Goal: Task Accomplishment & Management: Manage account settings

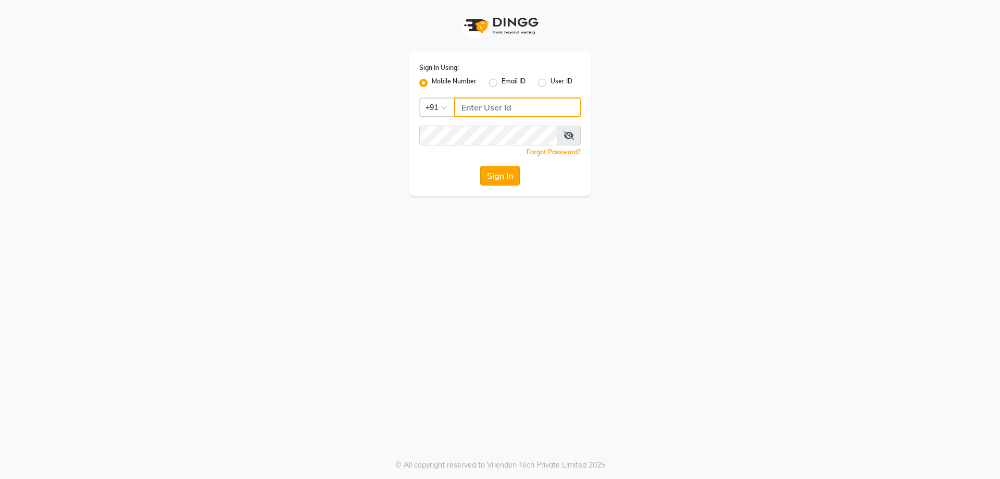
type input "7737730058"
click at [502, 174] on button "Sign In" at bounding box center [500, 176] width 40 height 20
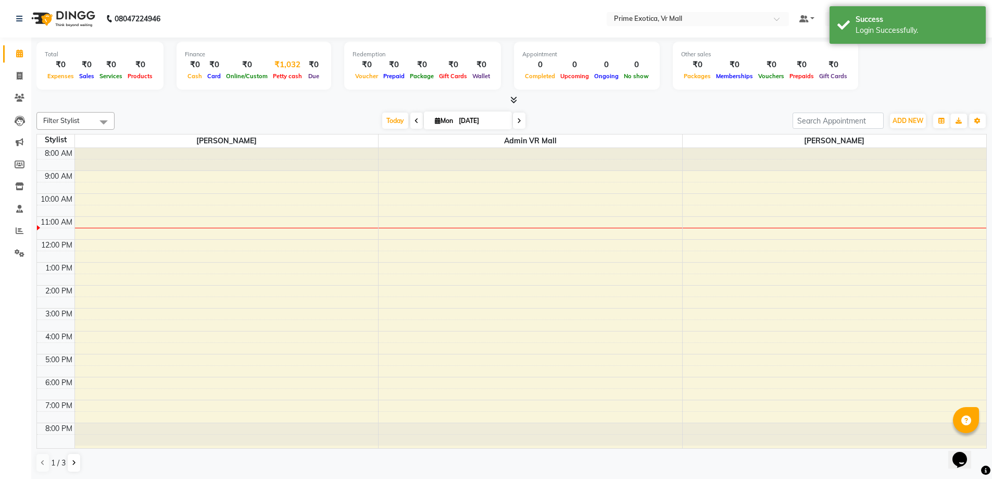
click at [286, 60] on div "₹1,032" at bounding box center [287, 65] width 34 height 12
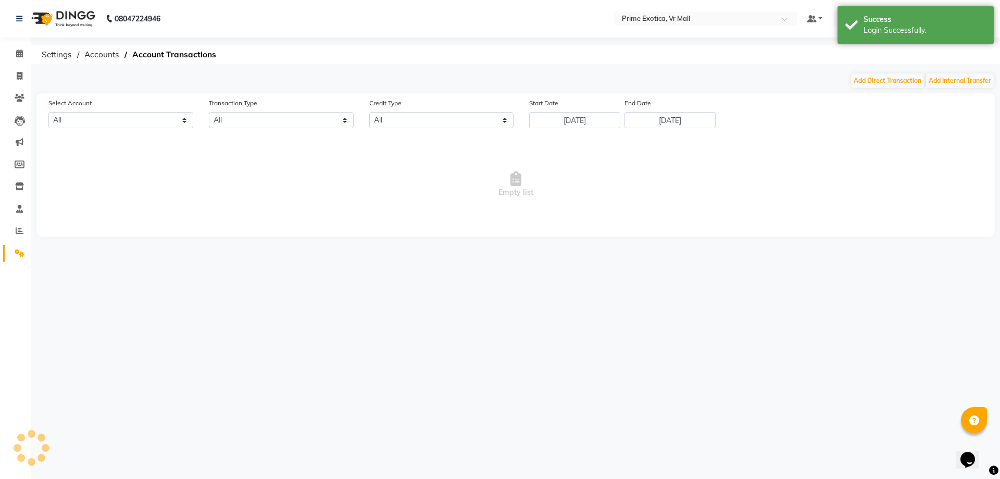
select select "5063"
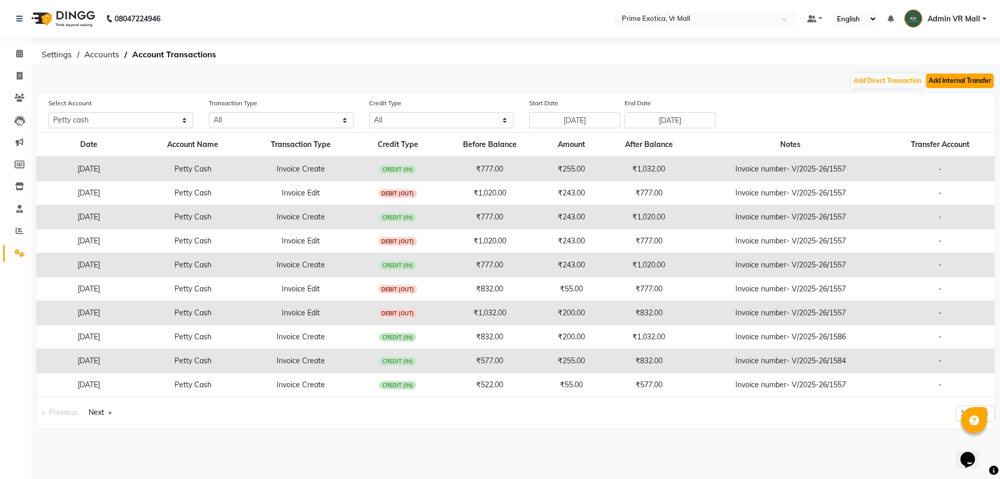
click at [959, 84] on button "Add Internal Transfer" at bounding box center [960, 80] width 68 height 15
select select "internal transfer"
select select "5063"
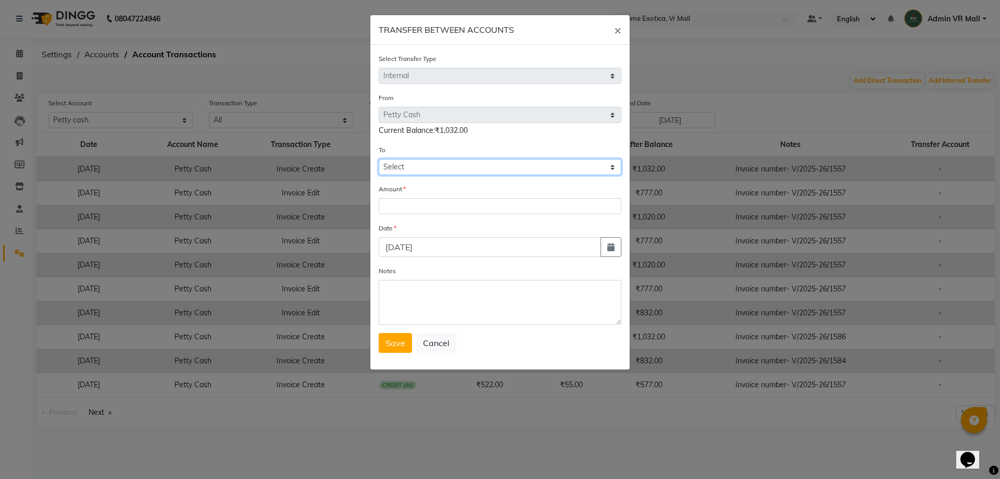
click at [427, 169] on select "Select Petty Cash Default Account" at bounding box center [500, 167] width 243 height 16
select select "5064"
click at [379, 159] on select "Select Petty Cash Default Account" at bounding box center [500, 167] width 243 height 16
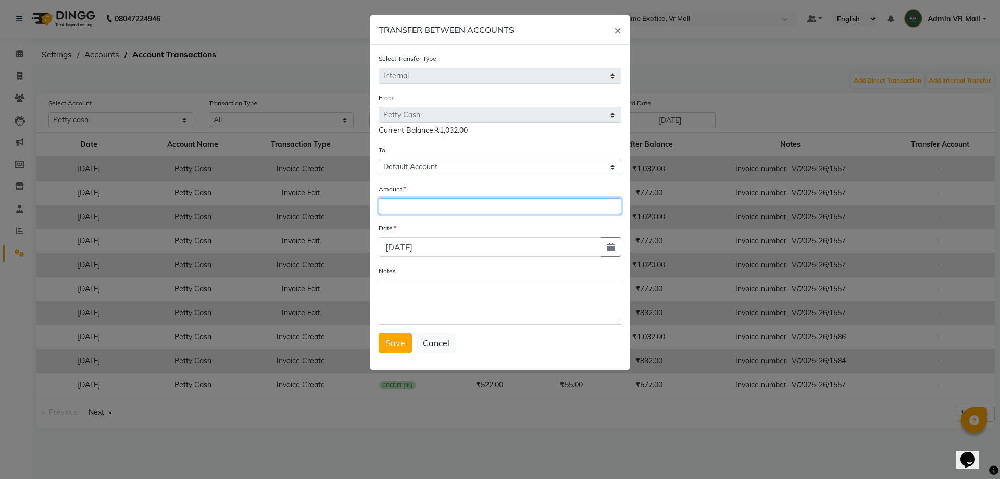
click at [434, 199] on input "number" at bounding box center [500, 206] width 243 height 16
type input "1032"
click at [388, 337] on button "Save" at bounding box center [395, 343] width 33 height 20
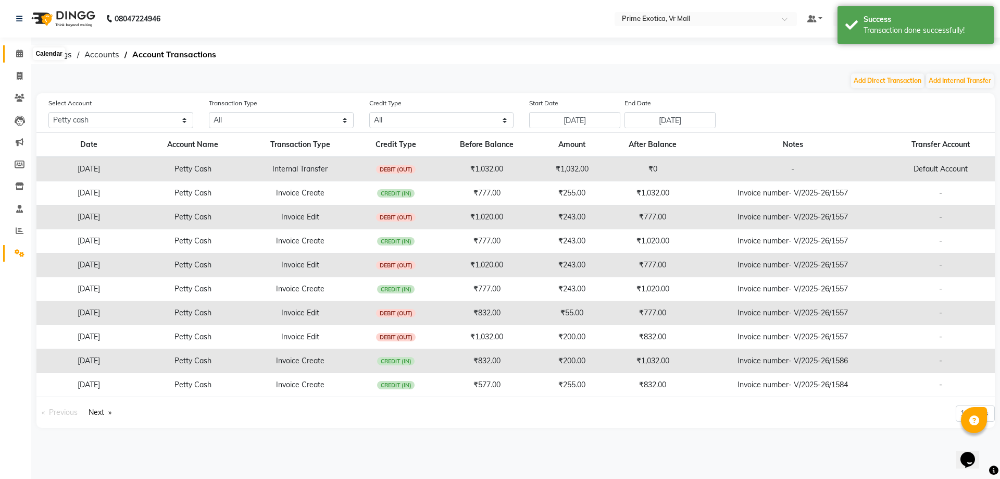
click at [18, 52] on icon at bounding box center [19, 53] width 7 height 8
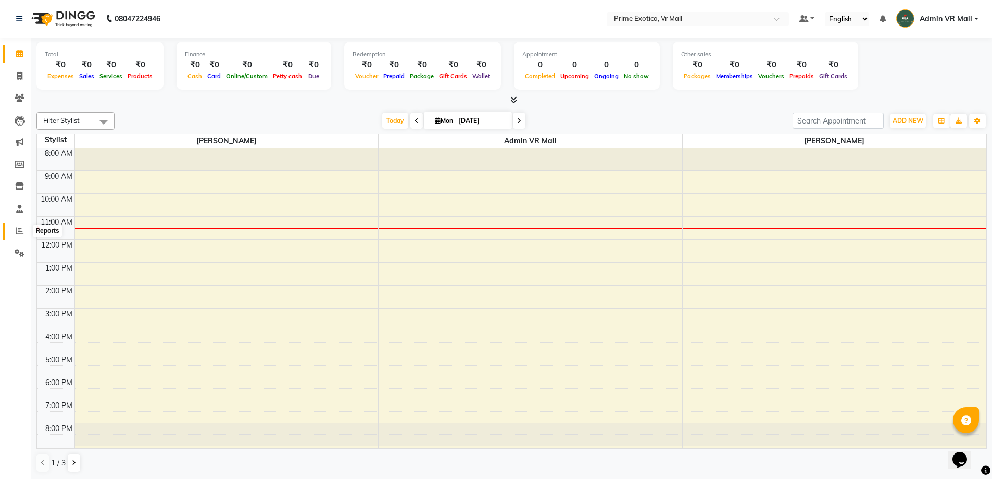
click at [19, 231] on icon at bounding box center [20, 231] width 8 height 8
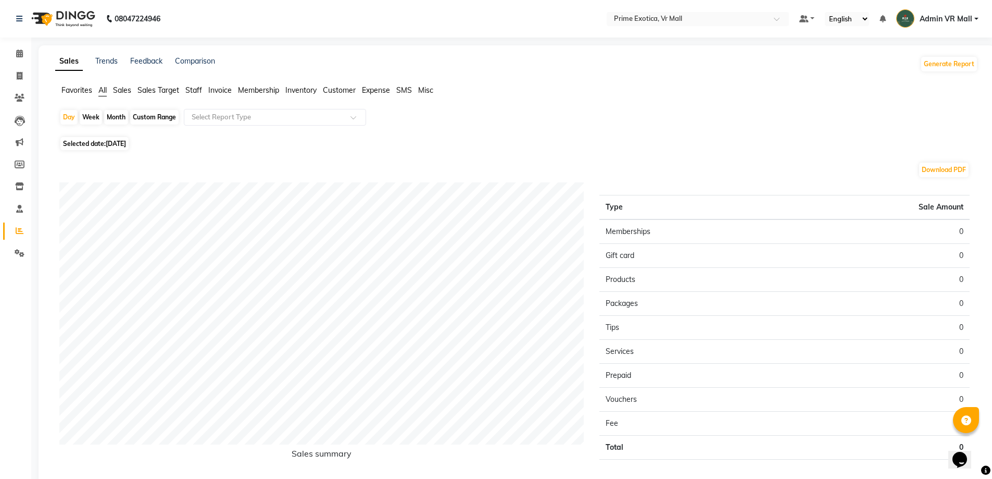
click at [124, 143] on span "[DATE]" at bounding box center [116, 144] width 20 height 8
select select "9"
select select "2025"
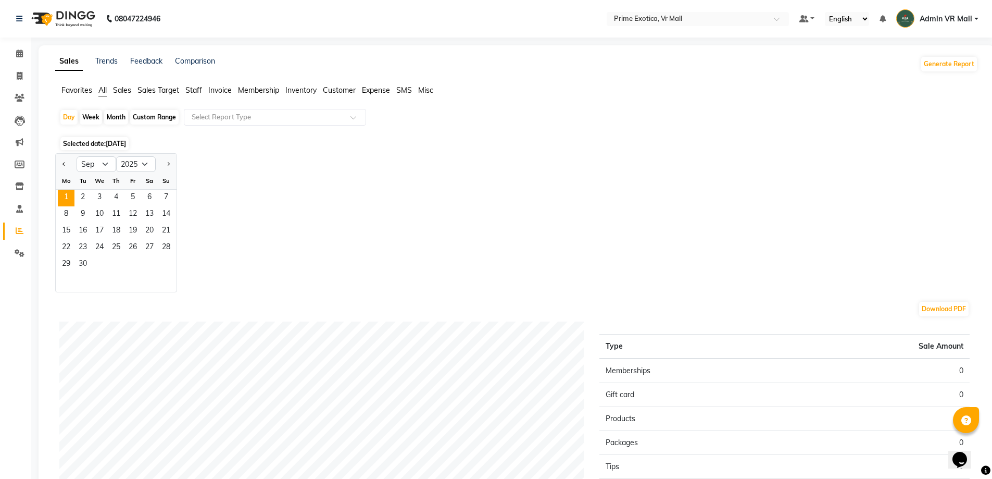
click at [111, 115] on div "Month" at bounding box center [116, 117] width 24 height 15
select select "9"
select select "2025"
click at [68, 158] on button "Previous month" at bounding box center [64, 164] width 8 height 17
select select "8"
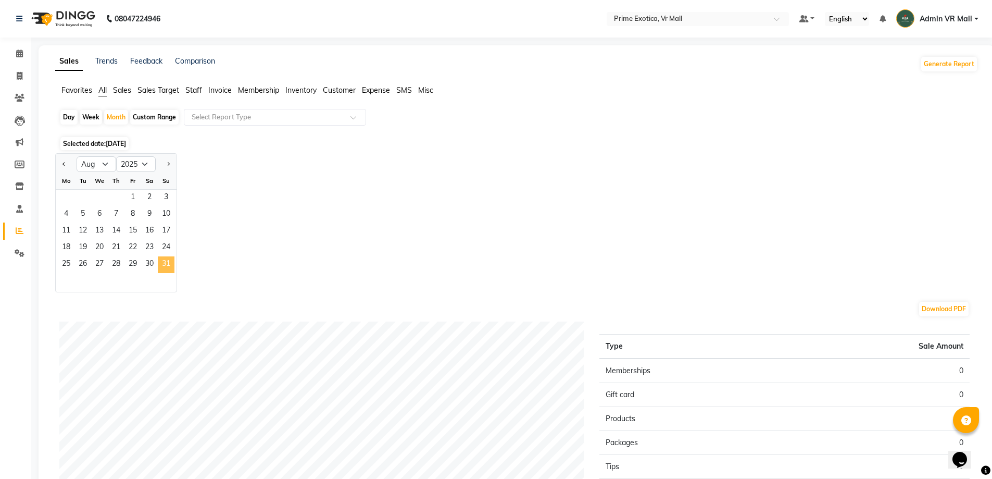
click at [172, 265] on span "31" at bounding box center [166, 264] width 17 height 17
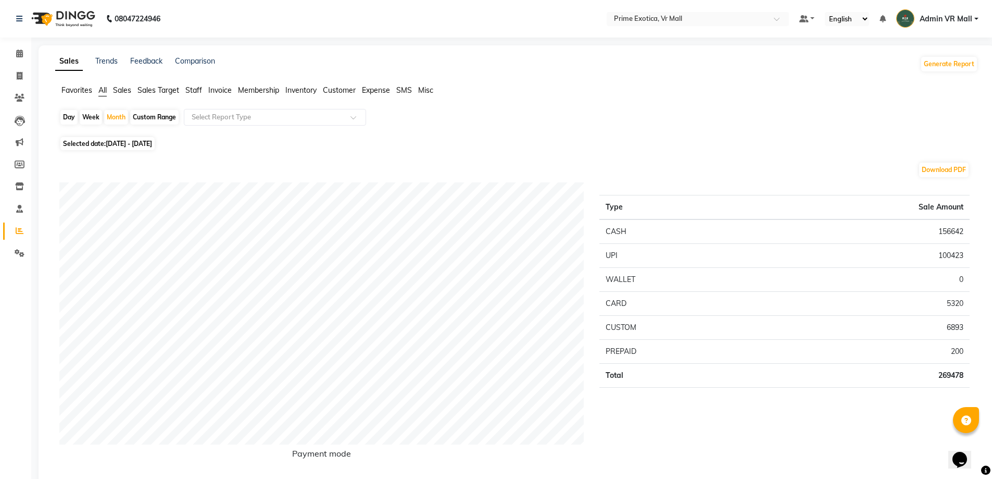
click at [71, 118] on div "Day" at bounding box center [68, 117] width 17 height 15
select select "8"
select select "2025"
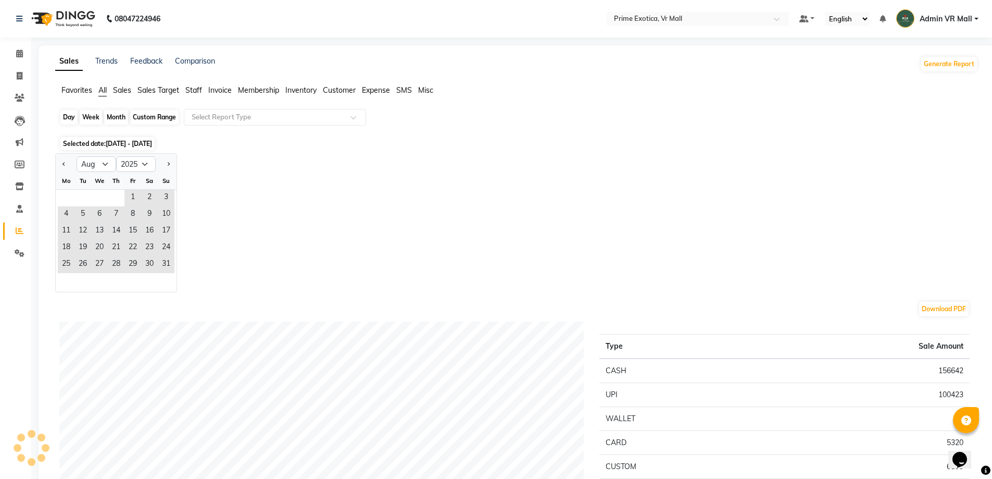
click at [73, 119] on div "Day" at bounding box center [68, 117] width 17 height 15
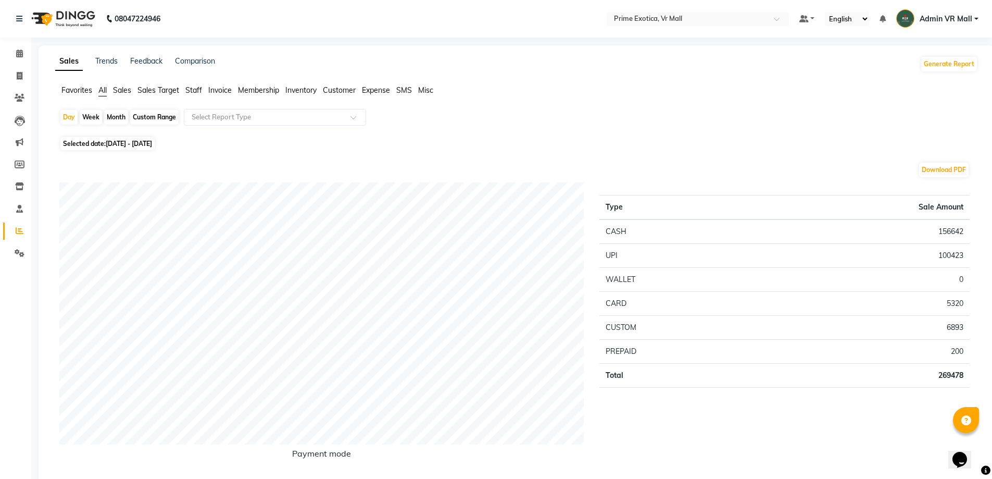
click at [119, 114] on div "Month" at bounding box center [116, 117] width 24 height 15
select select "8"
select select "2025"
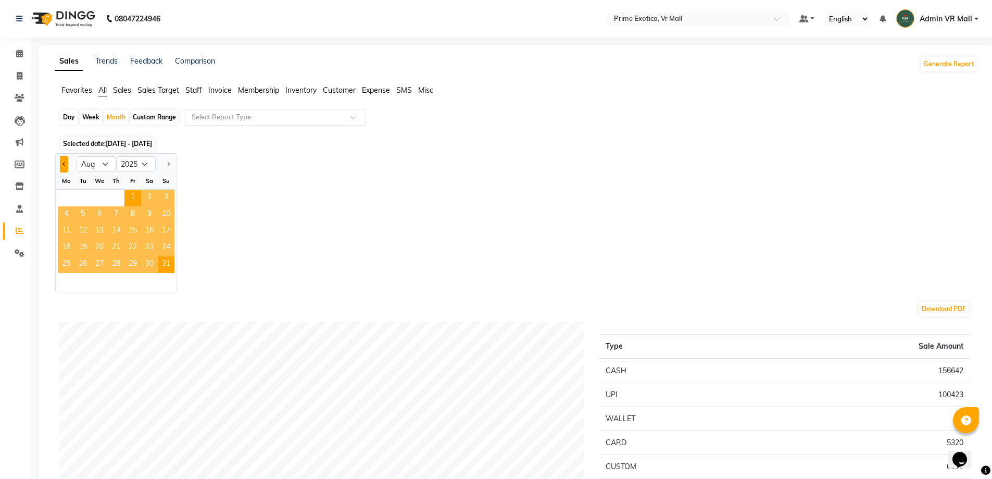
click at [65, 160] on button "Previous month" at bounding box center [64, 164] width 8 height 17
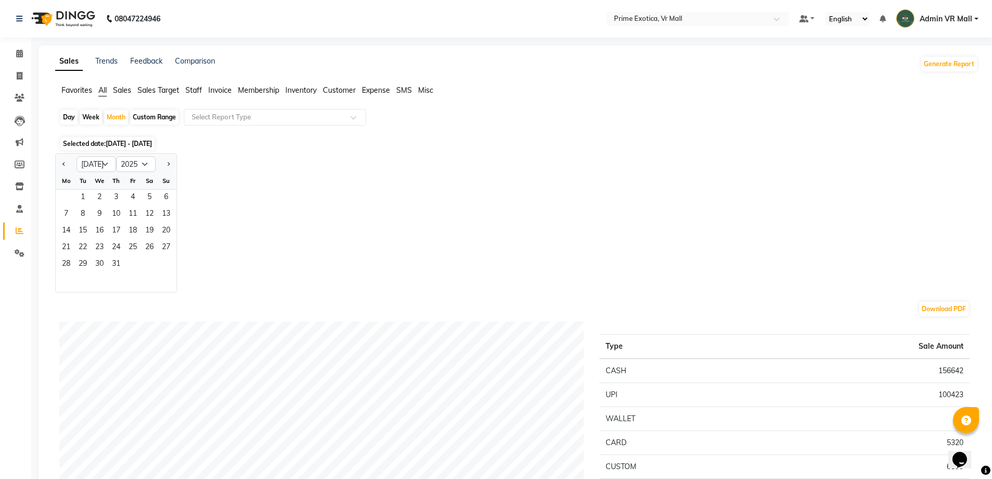
click at [162, 166] on div at bounding box center [166, 164] width 21 height 17
click at [166, 160] on button "Next month" at bounding box center [168, 164] width 8 height 17
select select "8"
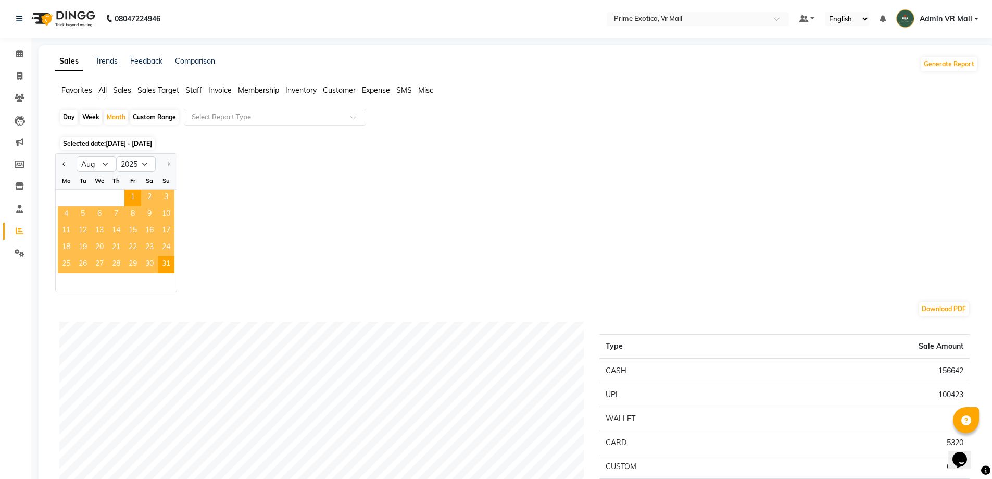
click at [73, 120] on div "Day" at bounding box center [68, 117] width 17 height 15
select select "8"
select select "2025"
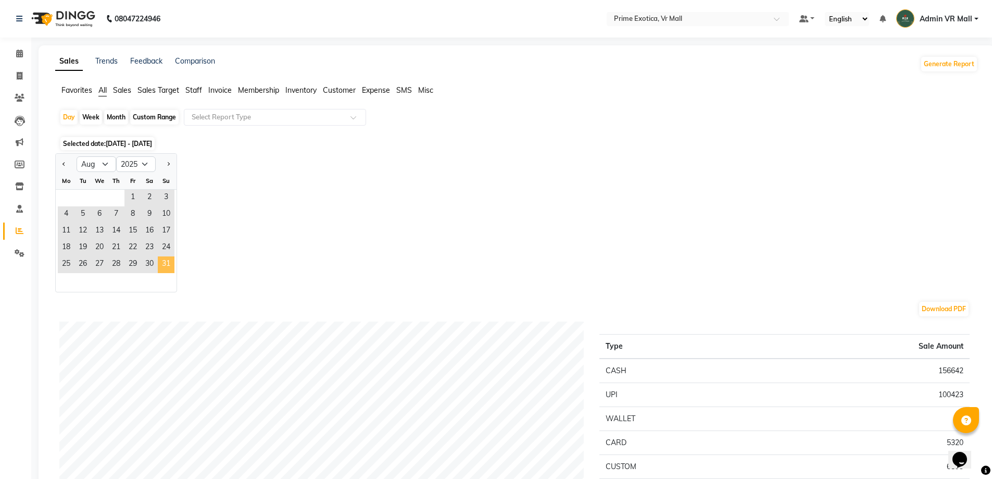
click at [164, 261] on span "31" at bounding box center [166, 264] width 17 height 17
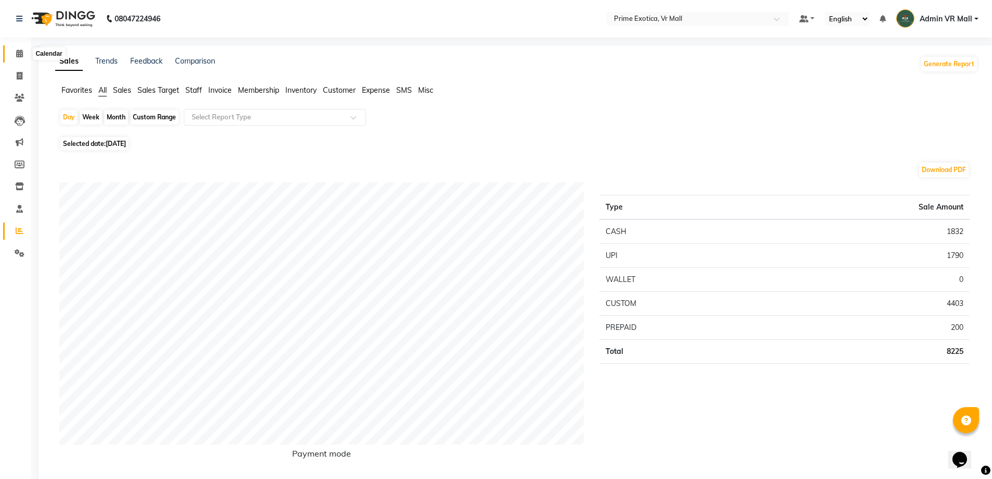
click at [20, 53] on icon at bounding box center [19, 53] width 7 height 8
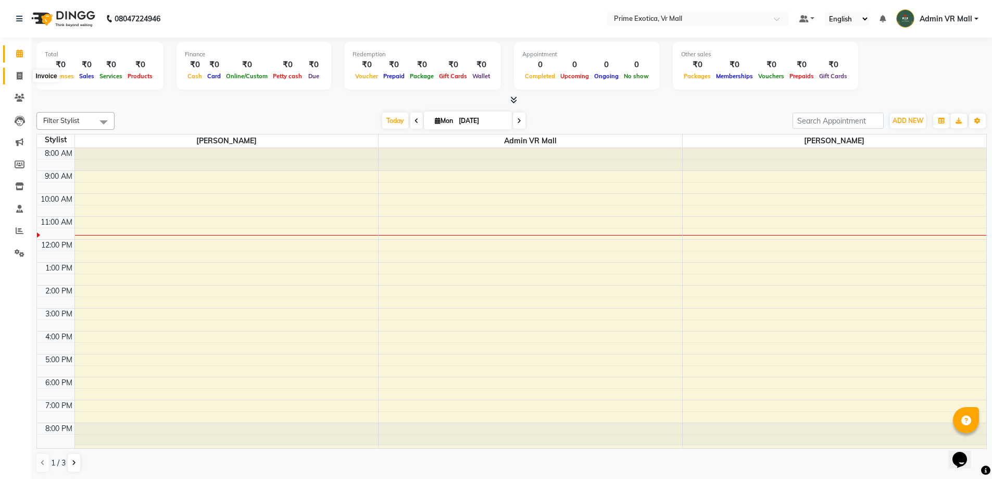
click at [19, 75] on icon at bounding box center [20, 76] width 6 height 8
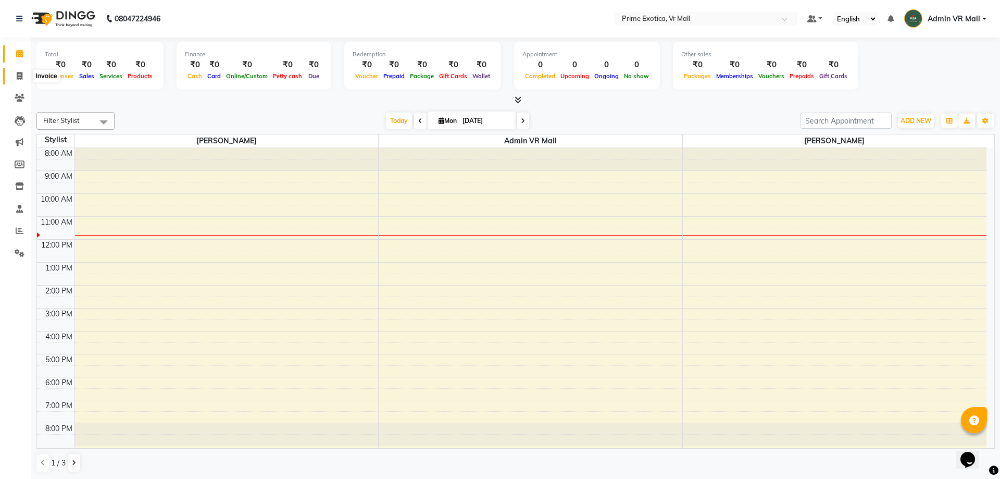
select select "6077"
select select "service"
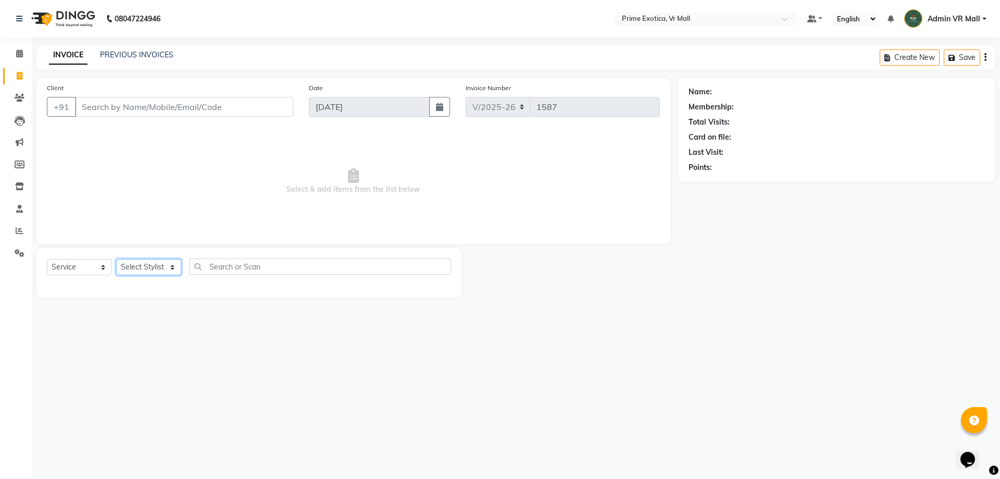
click at [181, 267] on select "Select Stylist abhijeet Admin VR Mall AKSHAY RAJENDRRA MANKAR ANGELA S JOHN Arc…" at bounding box center [148, 267] width 65 height 16
select select "47391"
click at [116, 259] on select "Select Stylist abhijeet Admin VR Mall AKSHAY RAJENDRRA MANKAR ANGELA S JOHN Arc…" at bounding box center [148, 267] width 65 height 16
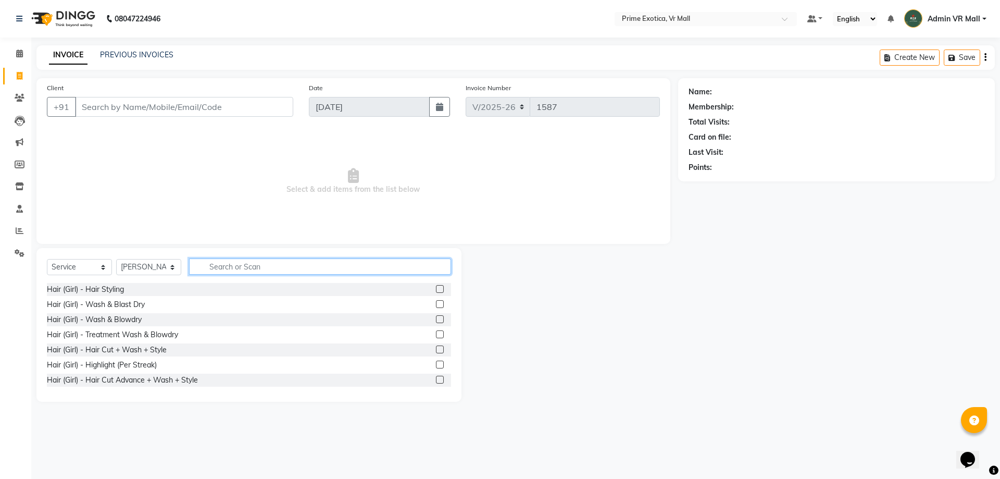
click at [302, 262] on input "text" at bounding box center [320, 266] width 262 height 16
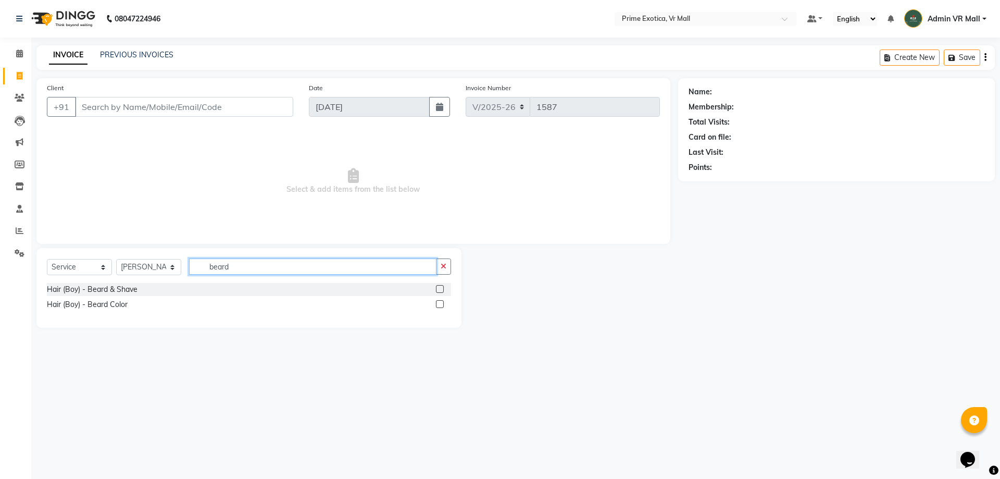
type input "beard"
click at [438, 286] on label at bounding box center [440, 289] width 8 height 8
click at [438, 286] on input "checkbox" at bounding box center [439, 289] width 7 height 7
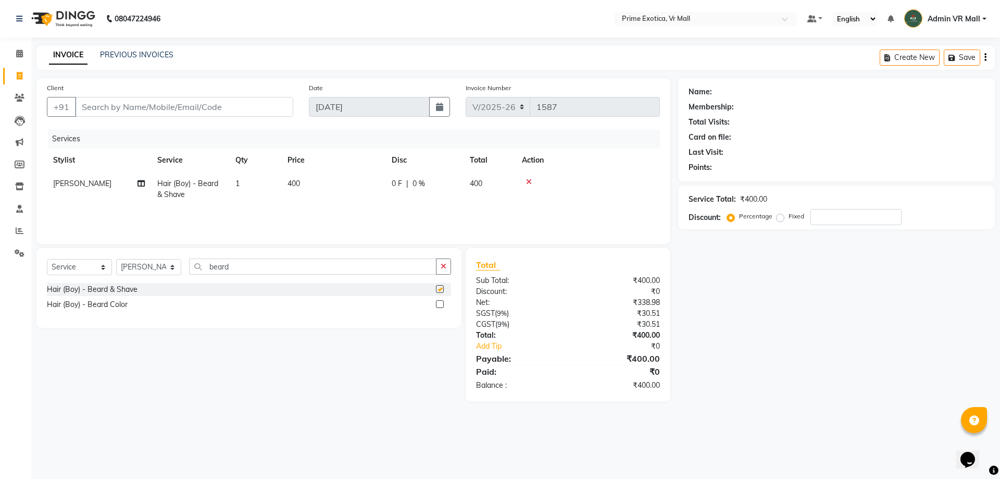
checkbox input "false"
click at [340, 192] on td "400" at bounding box center [333, 189] width 104 height 34
select select "47391"
click at [355, 186] on input "400" at bounding box center [382, 186] width 92 height 16
type input "4"
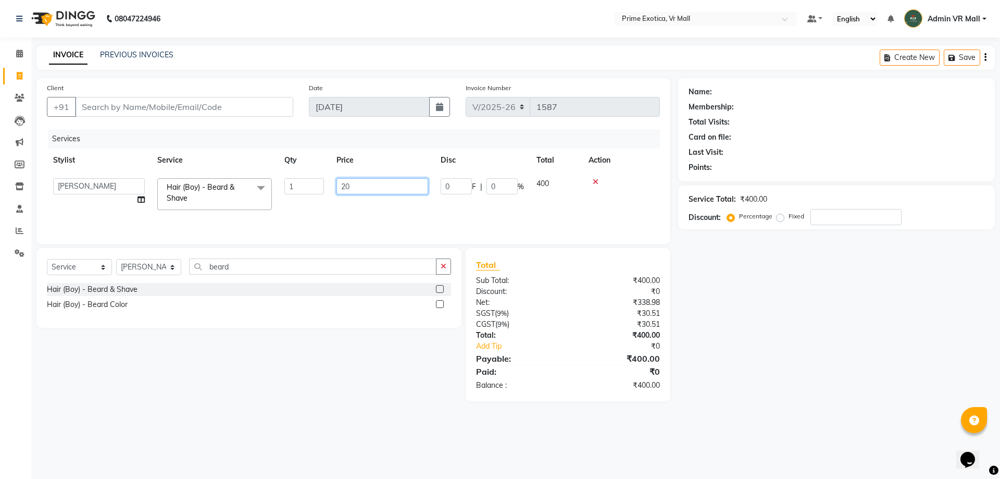
type input "200"
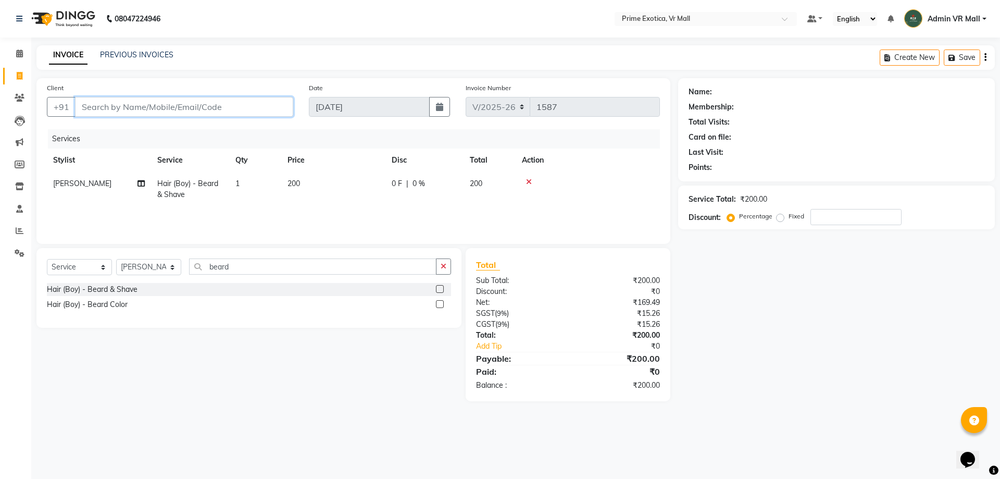
click at [135, 112] on input "Client" at bounding box center [184, 107] width 218 height 20
type input "9"
type input "0"
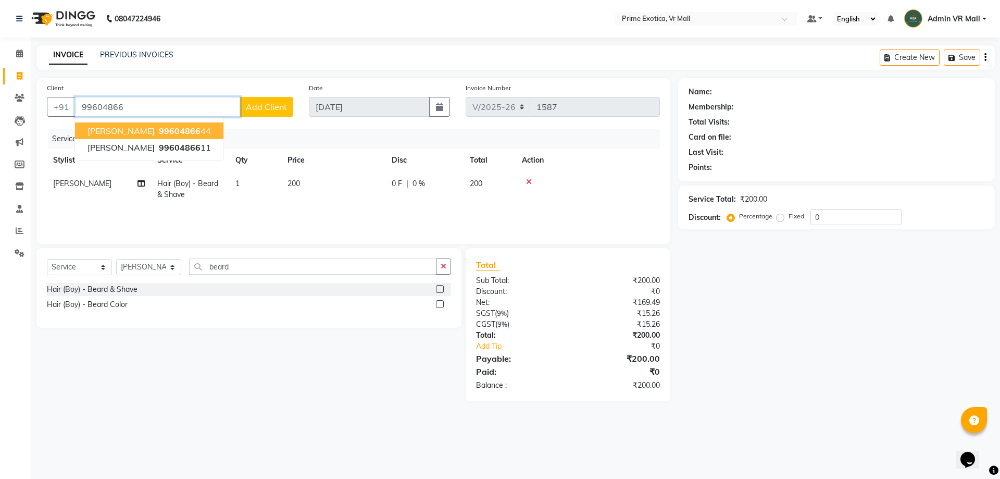
click at [159, 129] on span "99604866" at bounding box center [180, 131] width 42 height 10
type input "9960486644"
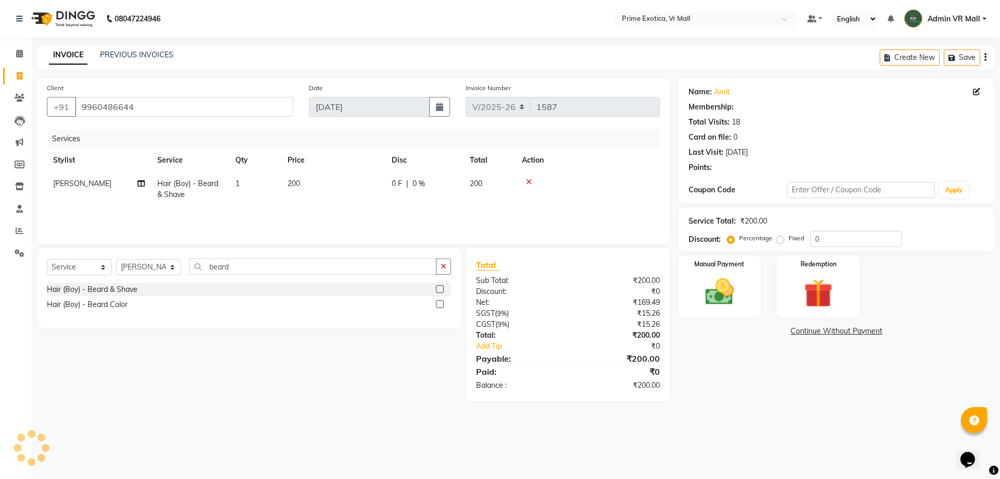
select select "1: Object"
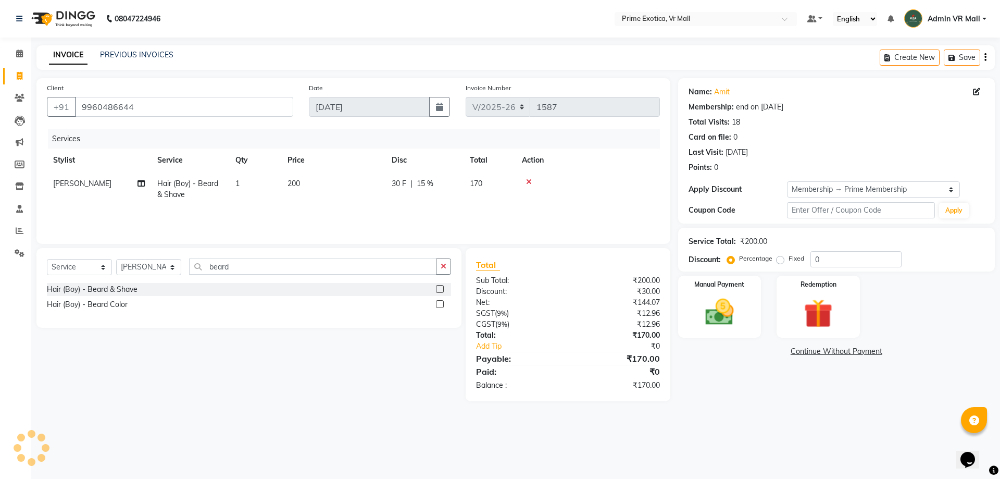
type input "15"
click at [727, 314] on img at bounding box center [719, 312] width 48 height 34
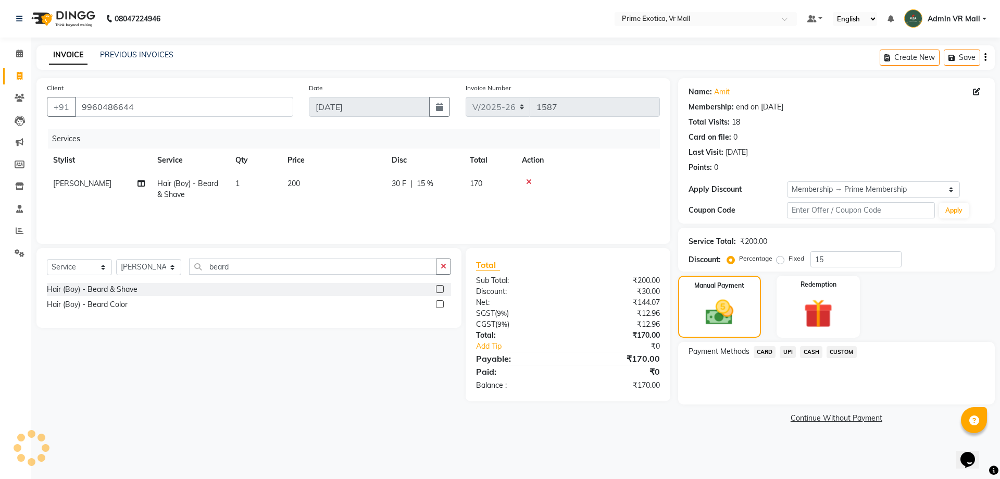
click at [789, 351] on span "UPI" at bounding box center [788, 352] width 16 height 12
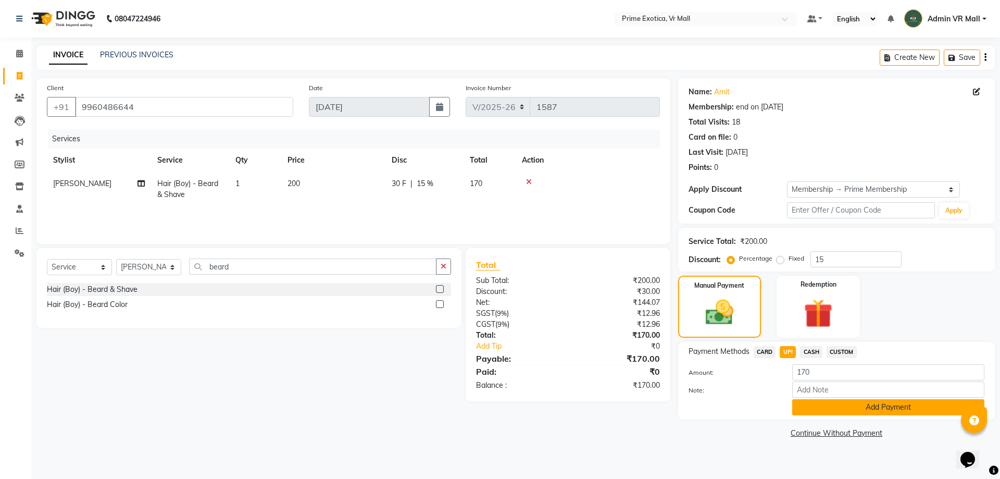
click at [890, 407] on button "Add Payment" at bounding box center [888, 407] width 192 height 16
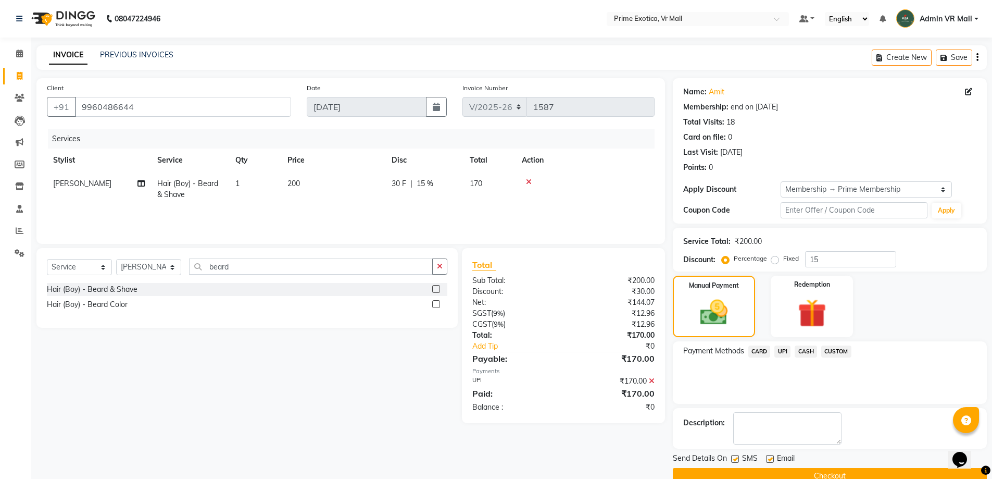
scroll to position [21, 0]
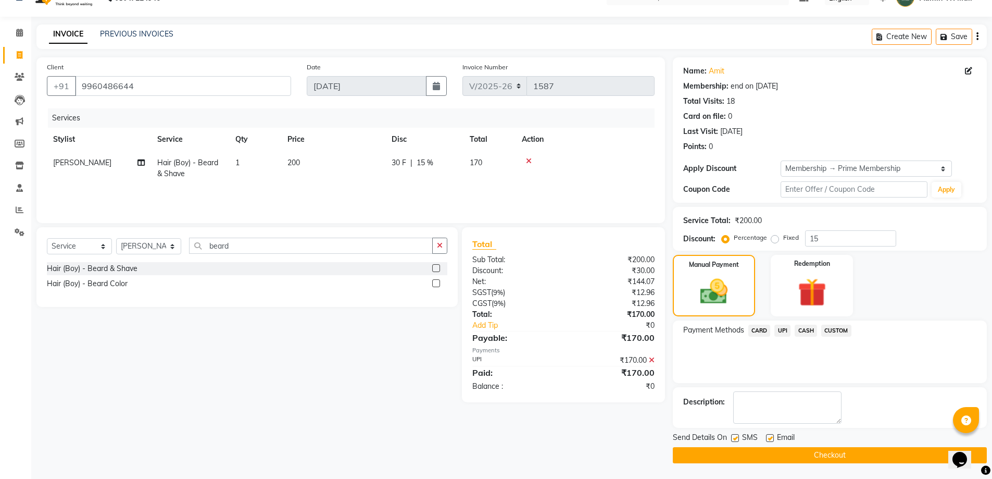
click at [811, 454] on button "Checkout" at bounding box center [830, 455] width 314 height 16
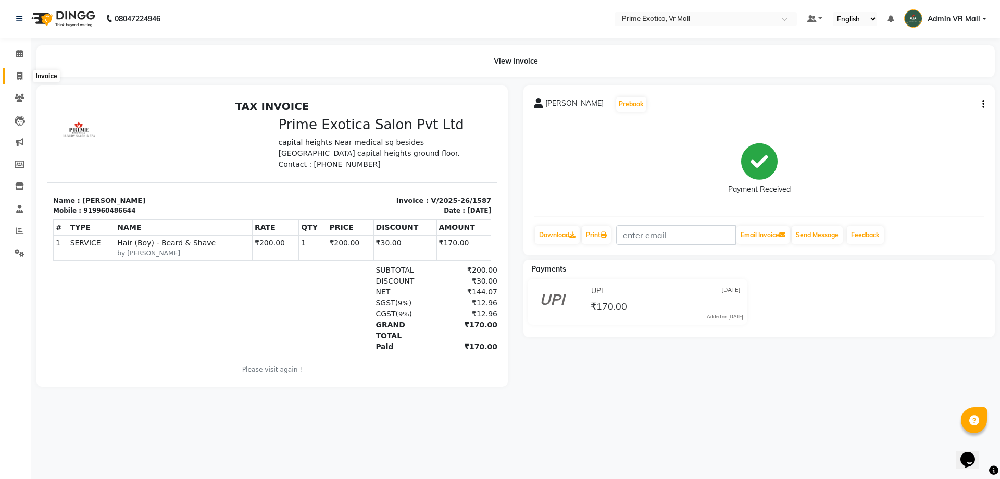
click at [20, 78] on icon at bounding box center [20, 76] width 6 height 8
select select "service"
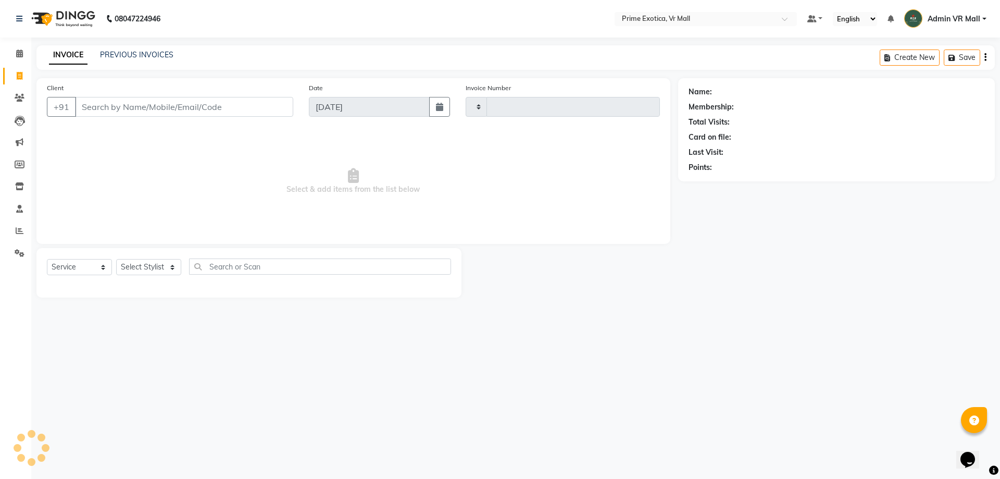
type input "1588"
select select "6077"
click at [181, 267] on select "Select Stylist abhijeet Admin VR Mall AKSHAY RAJENDRRA MANKAR ANGELA S JOHN Arc…" at bounding box center [148, 267] width 65 height 16
select select "62441"
click at [116, 259] on select "Select Stylist abhijeet Admin VR Mall AKSHAY RAJENDRRA MANKAR ANGELA S JOHN Arc…" at bounding box center [148, 267] width 65 height 16
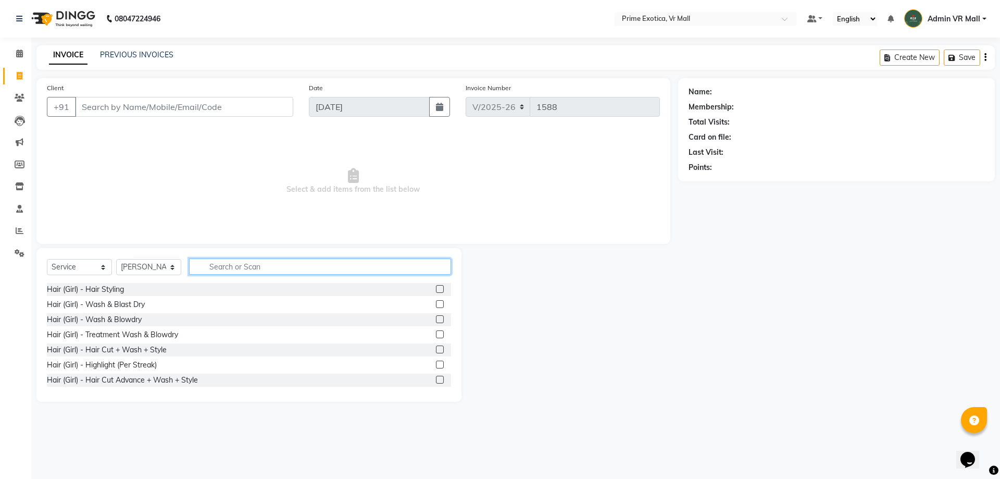
click at [305, 267] on input "text" at bounding box center [320, 266] width 262 height 16
click at [286, 266] on input "text" at bounding box center [320, 266] width 262 height 16
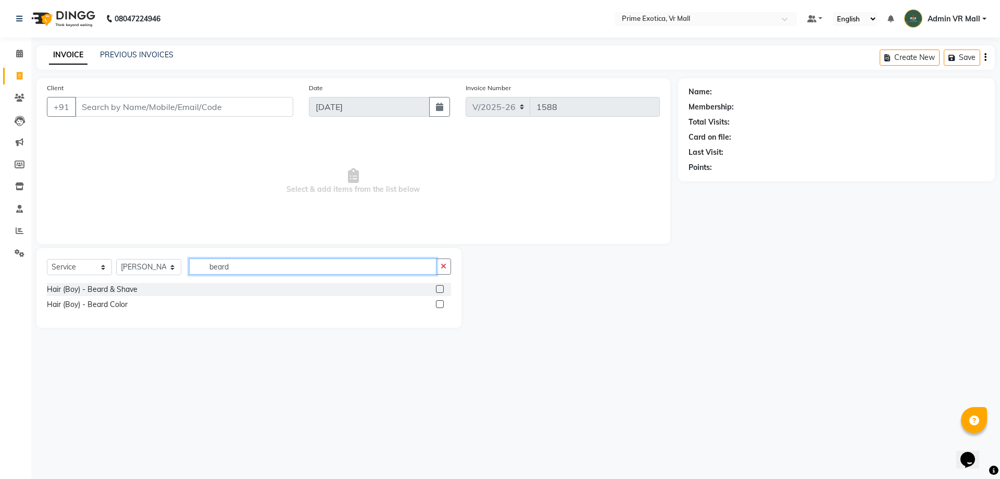
type input "beard"
click at [443, 288] on label at bounding box center [440, 289] width 8 height 8
click at [443, 288] on input "checkbox" at bounding box center [439, 289] width 7 height 7
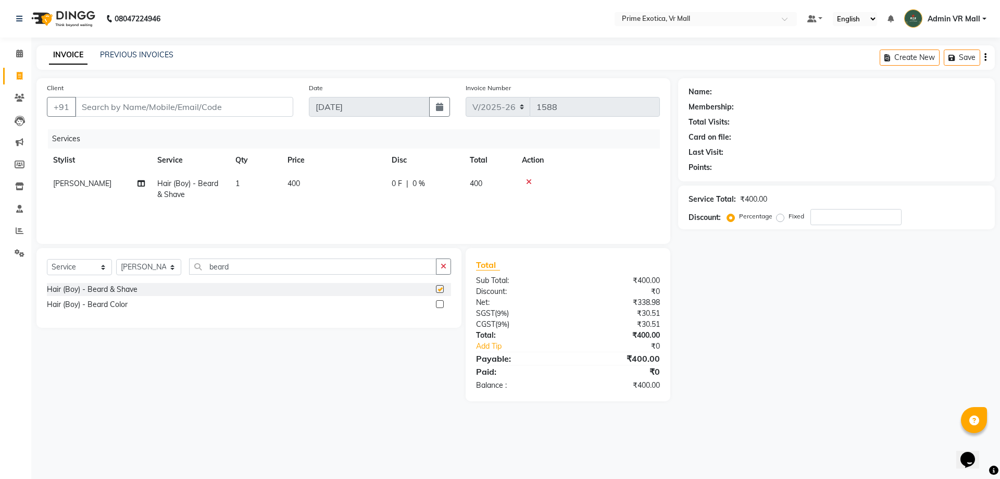
checkbox input "false"
click at [311, 177] on td "400" at bounding box center [333, 189] width 104 height 34
select select "62441"
click at [366, 181] on input "400" at bounding box center [382, 186] width 92 height 16
type input "4"
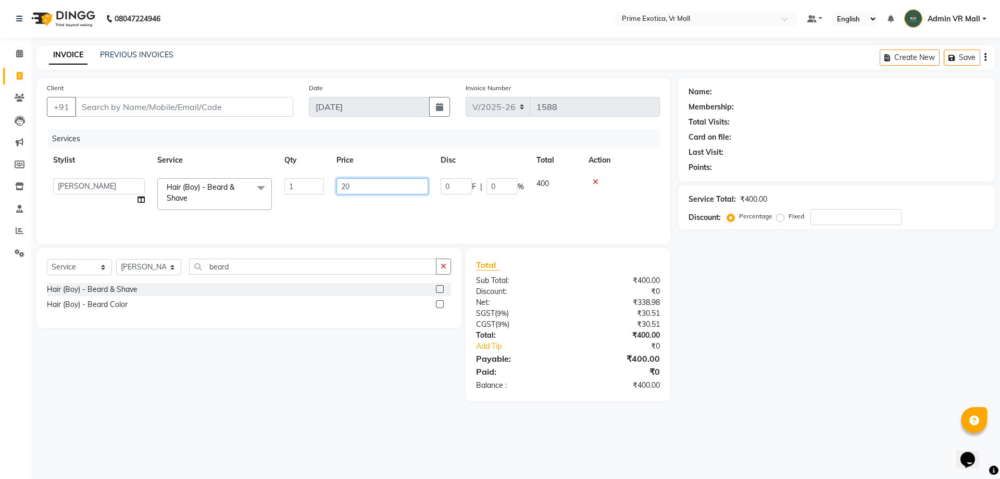
type input "200"
click at [247, 111] on input "Client" at bounding box center [184, 107] width 218 height 20
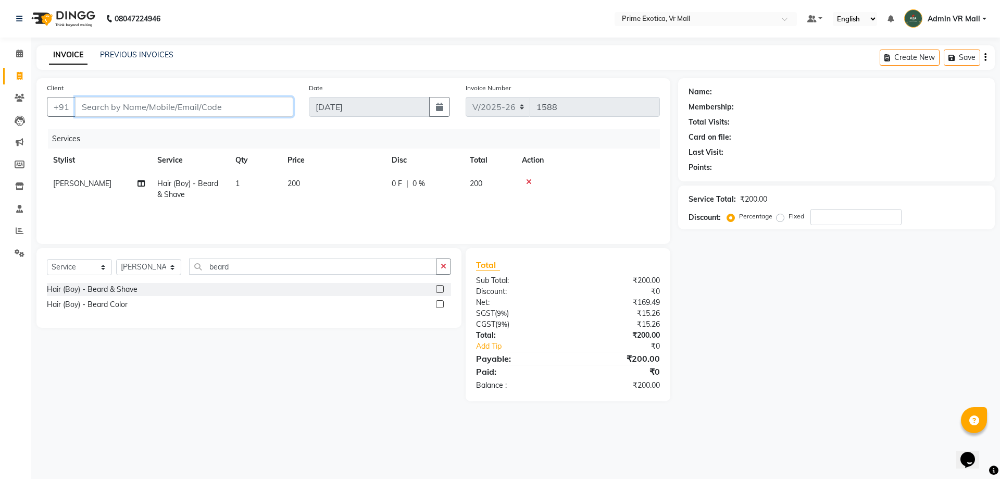
type input "7"
type input "0"
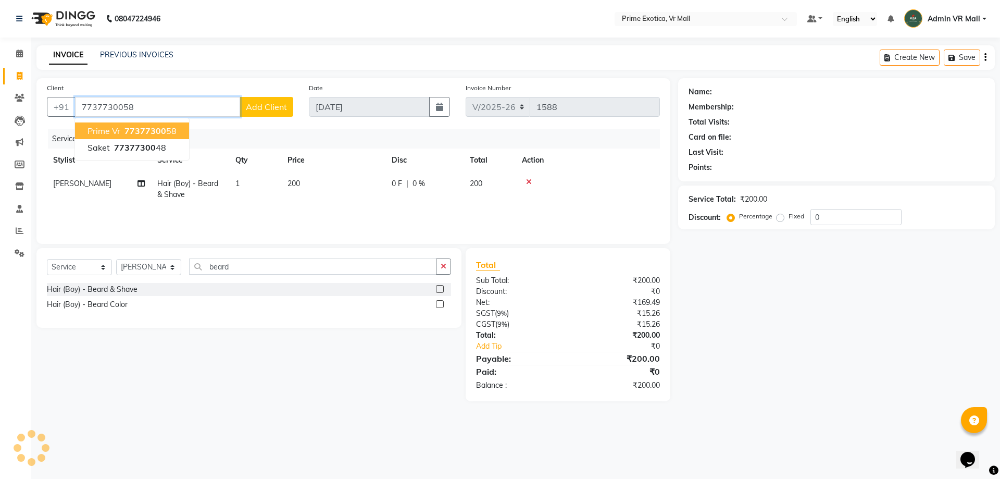
type input "7737730058"
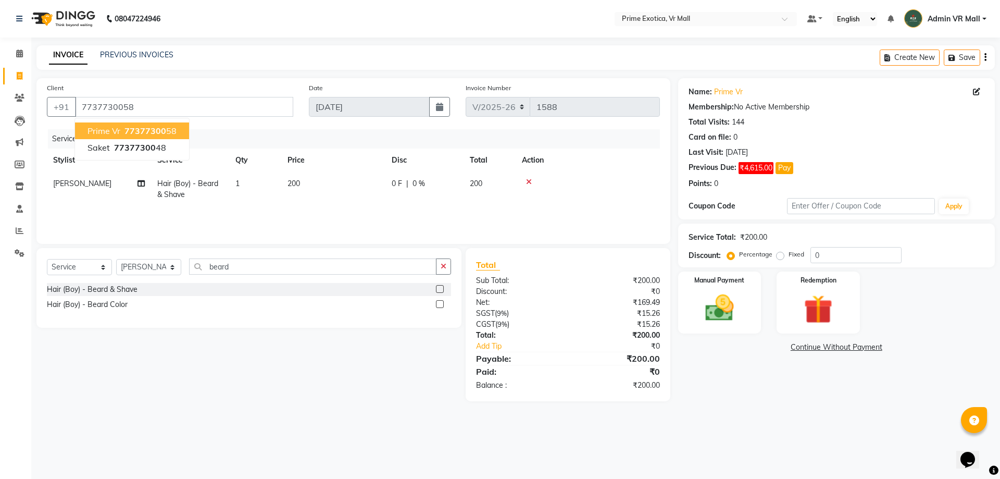
click at [155, 127] on span "77377300" at bounding box center [145, 131] width 42 height 10
click at [722, 310] on img at bounding box center [719, 308] width 48 height 34
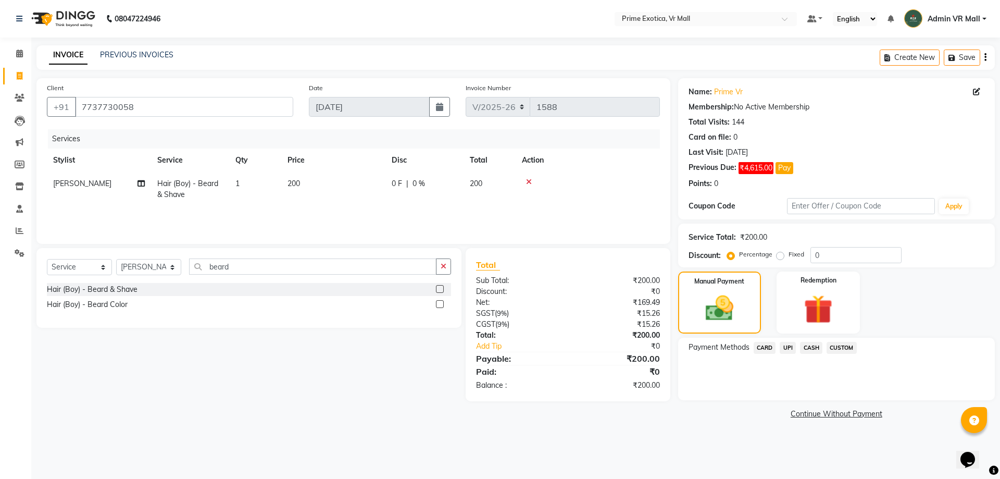
click at [816, 348] on span "CASH" at bounding box center [811, 348] width 22 height 12
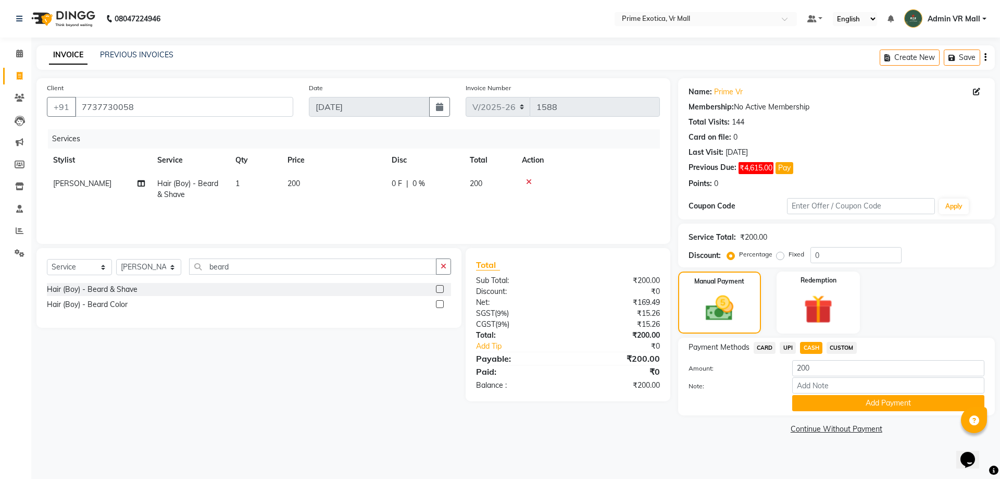
click at [884, 402] on button "Add Payment" at bounding box center [888, 403] width 192 height 16
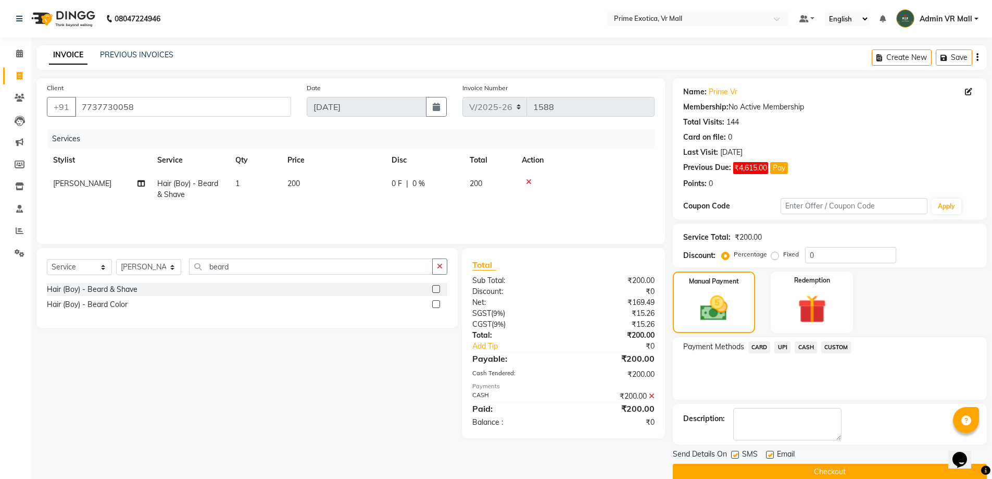
scroll to position [17, 0]
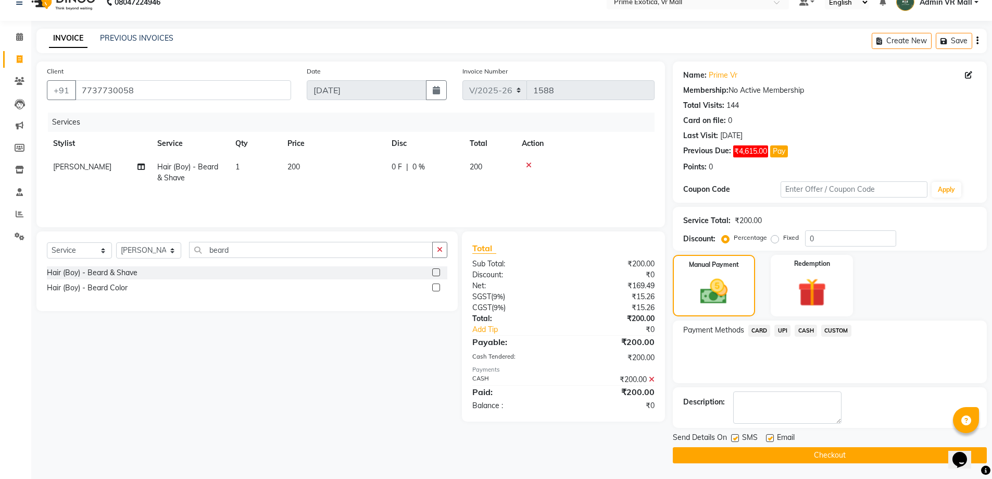
click at [836, 454] on button "Checkout" at bounding box center [830, 455] width 314 height 16
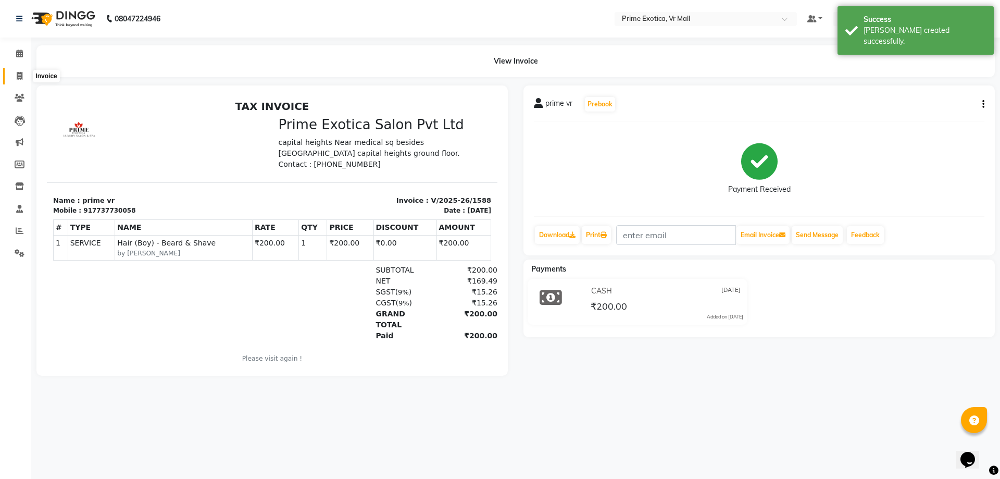
click at [19, 77] on icon at bounding box center [20, 76] width 6 height 8
select select "6077"
select select "service"
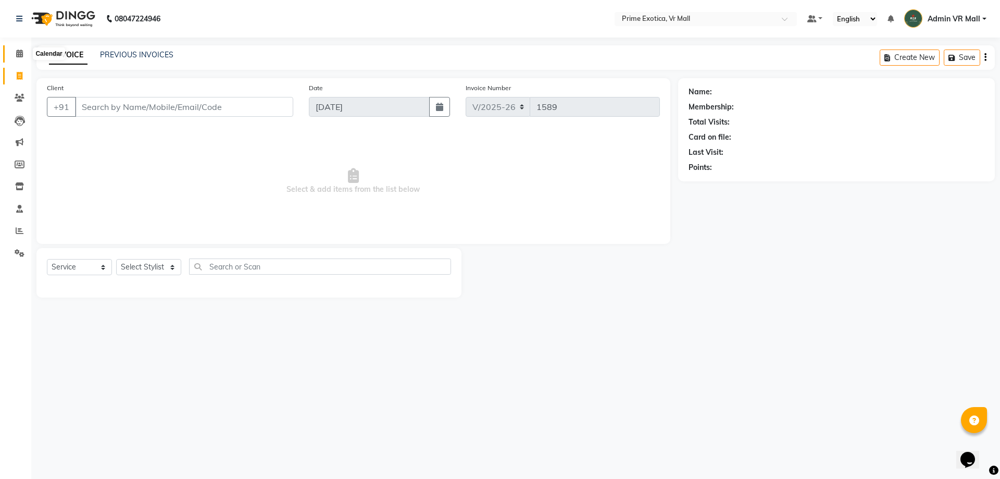
click at [19, 54] on icon at bounding box center [19, 53] width 7 height 8
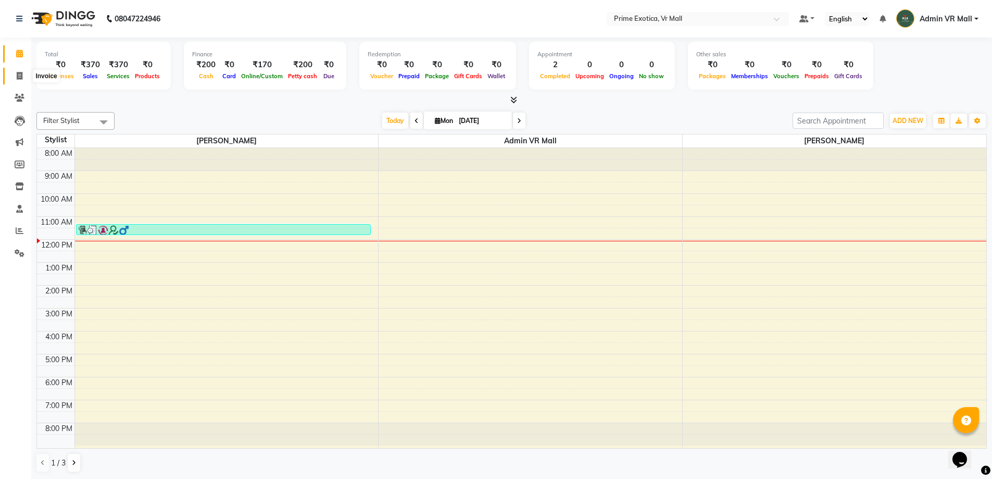
click at [18, 72] on icon at bounding box center [20, 76] width 6 height 8
select select "service"
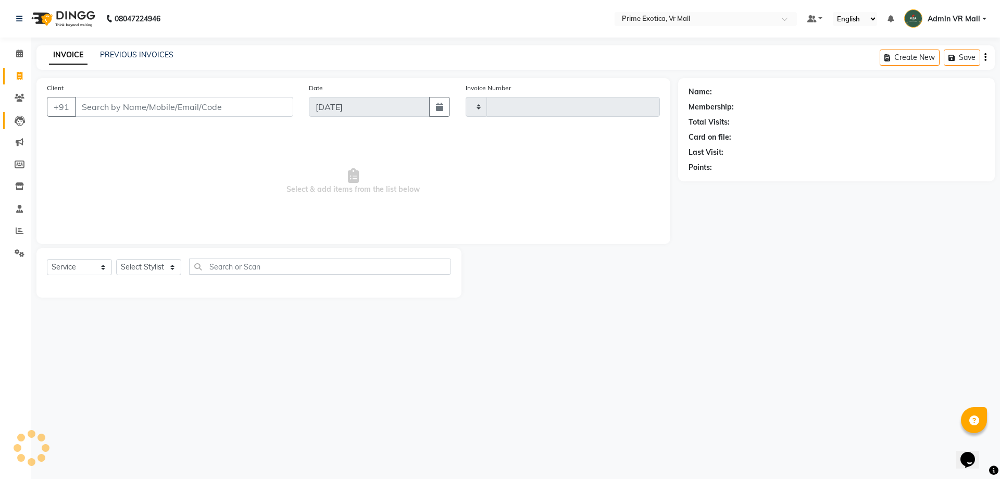
type input "1589"
select select "6077"
click at [181, 265] on select "Select Stylist abhijeet Admin VR Mall AKSHAY RAJENDRRA MANKAR ANGELA S JOHN Arc…" at bounding box center [148, 267] width 65 height 16
select select "76888"
click at [116, 259] on select "Select Stylist abhijeet Admin VR Mall AKSHAY RAJENDRRA MANKAR ANGELA S JOHN Arc…" at bounding box center [148, 267] width 65 height 16
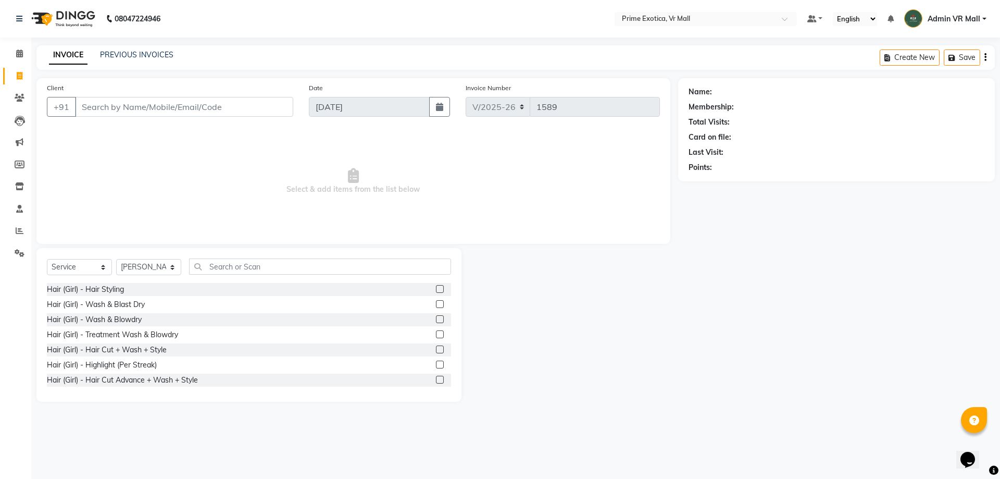
click at [436, 320] on label at bounding box center [440, 319] width 8 height 8
click at [436, 320] on input "checkbox" at bounding box center [439, 319] width 7 height 7
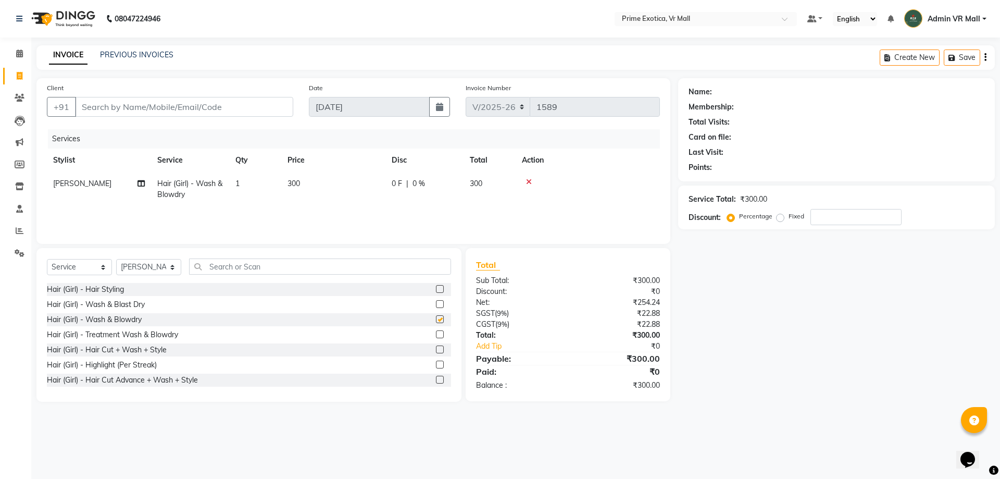
checkbox input "false"
click at [179, 108] on input "Client" at bounding box center [184, 107] width 218 height 20
type input "9"
type input "0"
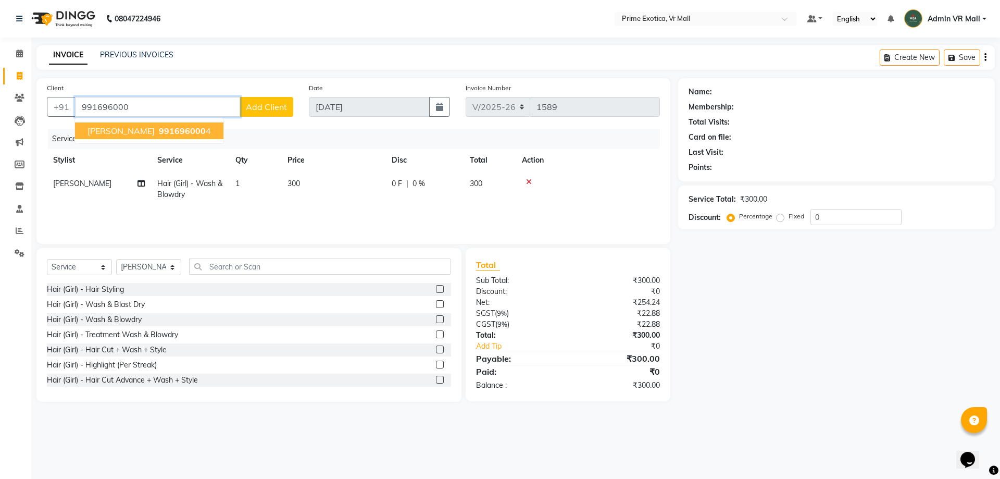
click at [168, 130] on span "991696000" at bounding box center [182, 131] width 47 height 10
type input "9916960004"
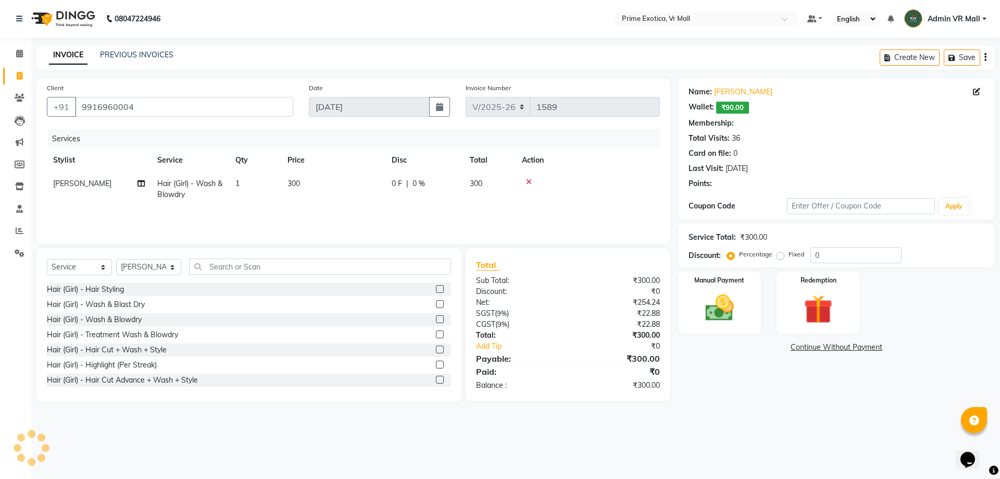
select select "1: Object"
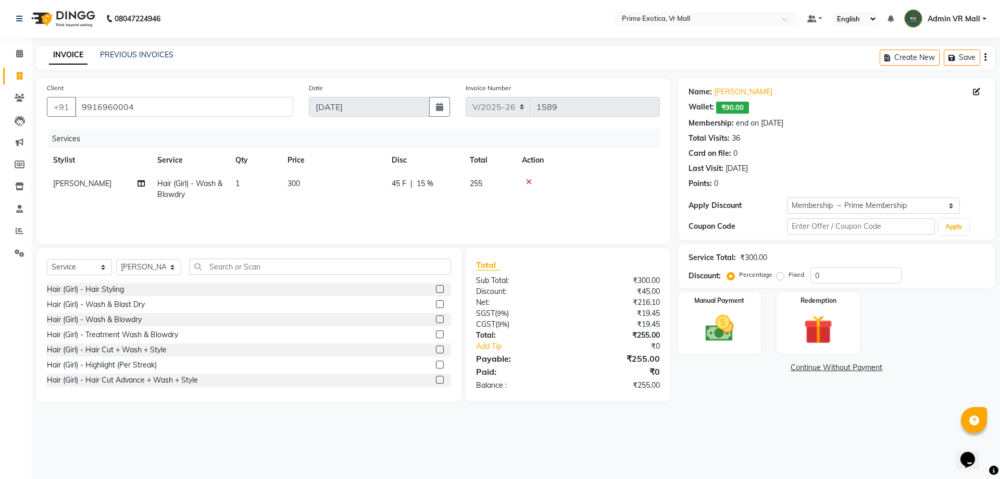
type input "15"
click at [526, 180] on icon at bounding box center [529, 181] width 6 height 7
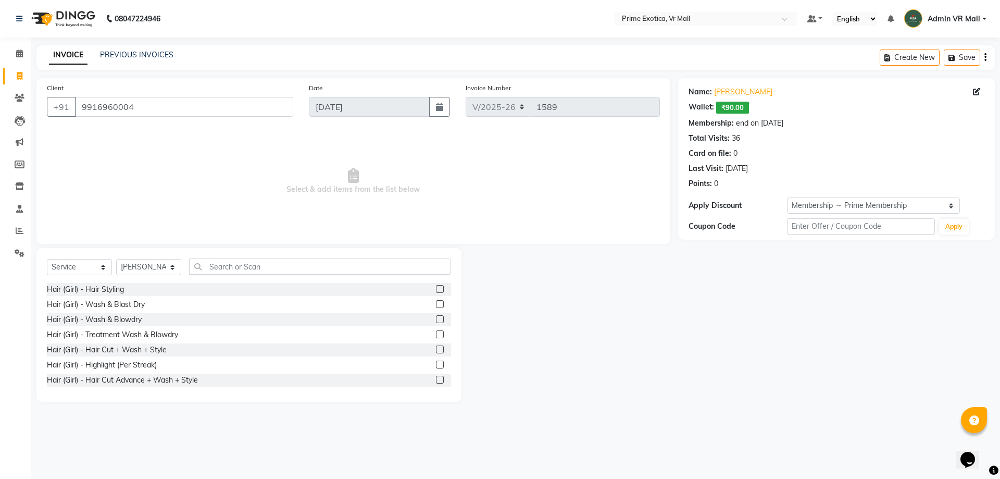
click at [436, 306] on label at bounding box center [440, 304] width 8 height 8
click at [436, 306] on input "checkbox" at bounding box center [439, 304] width 7 height 7
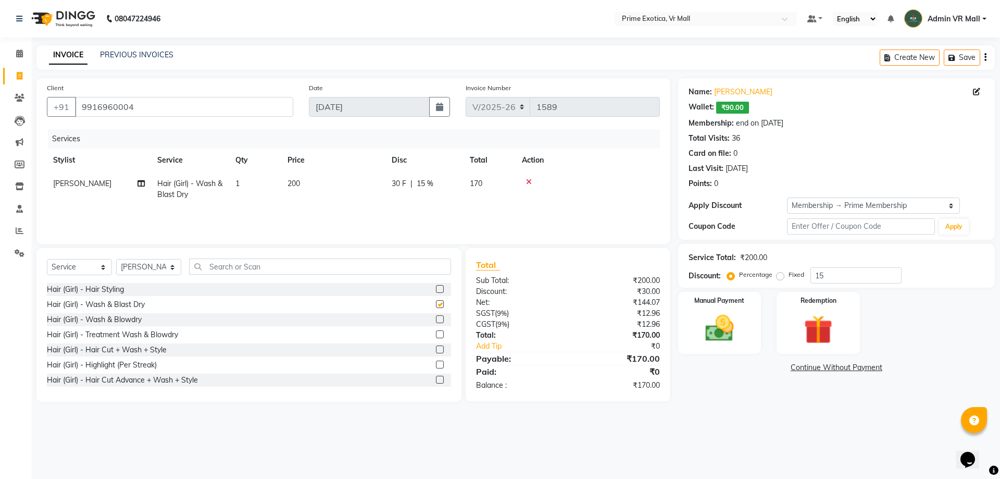
checkbox input "false"
click at [720, 329] on img at bounding box center [719, 328] width 48 height 34
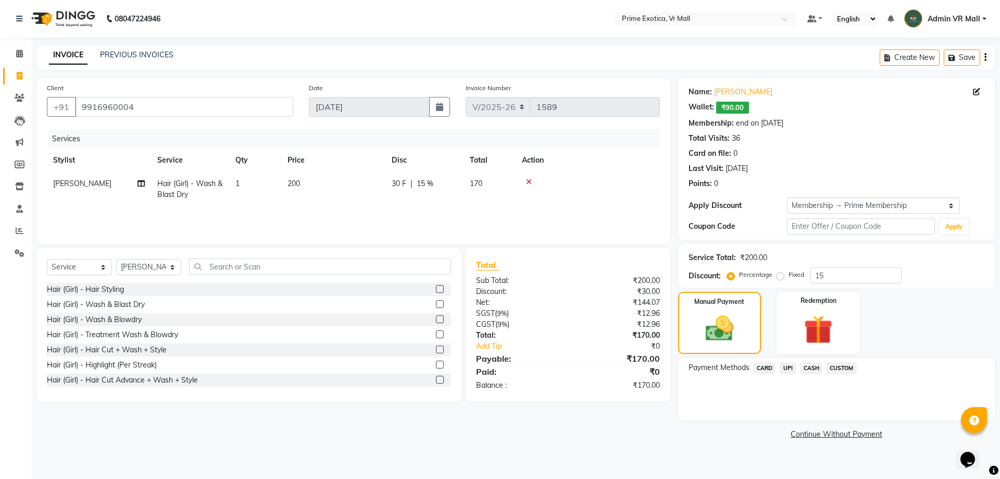
click at [808, 367] on span "CASH" at bounding box center [811, 368] width 22 height 12
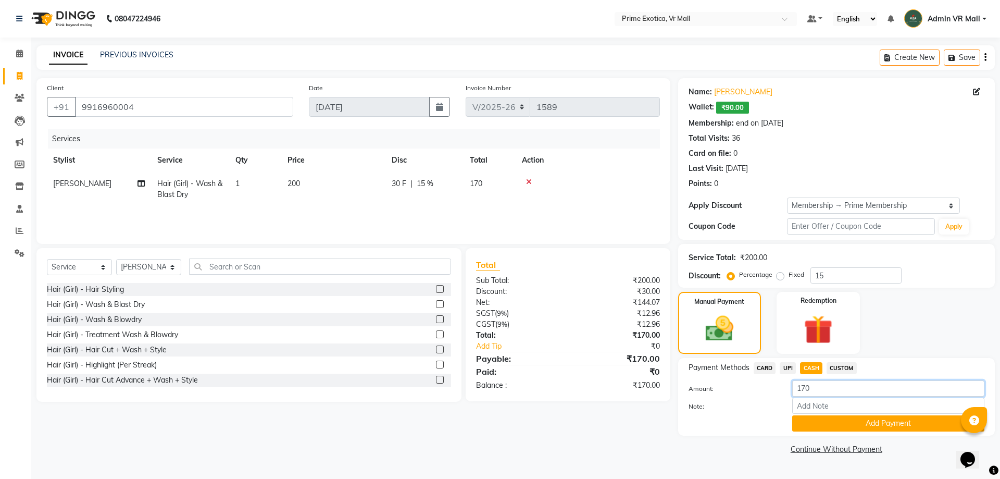
click at [823, 383] on input "170" at bounding box center [888, 388] width 192 height 16
type input "1"
type input "140"
click at [875, 425] on button "Add Payment" at bounding box center [888, 423] width 192 height 16
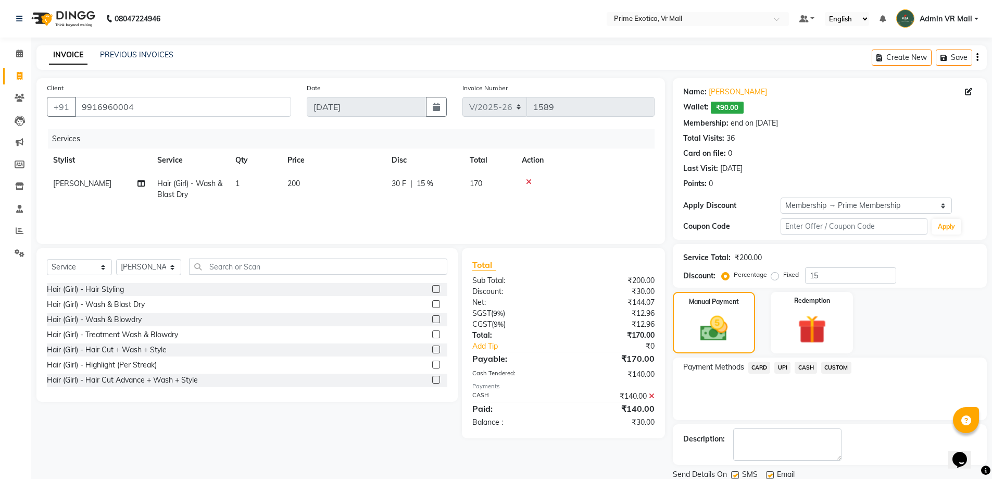
scroll to position [37, 0]
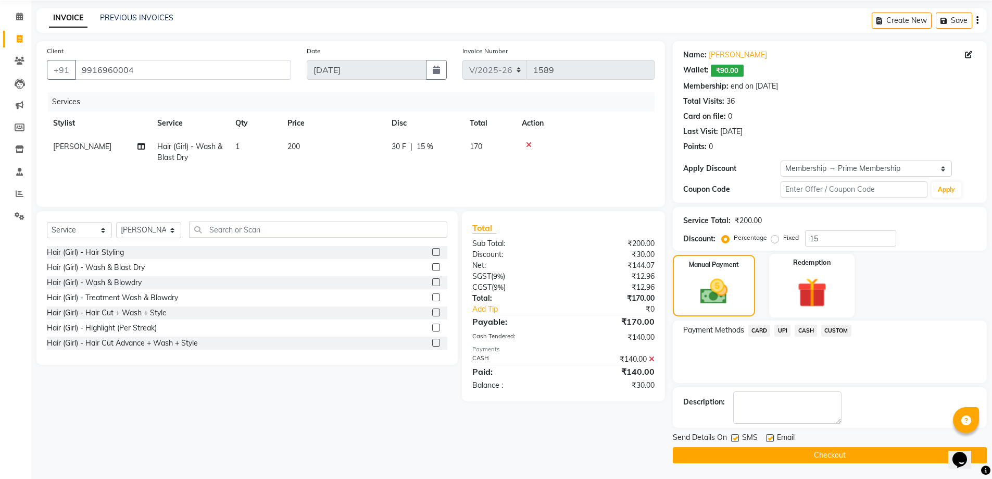
click at [817, 283] on img at bounding box center [812, 292] width 48 height 37
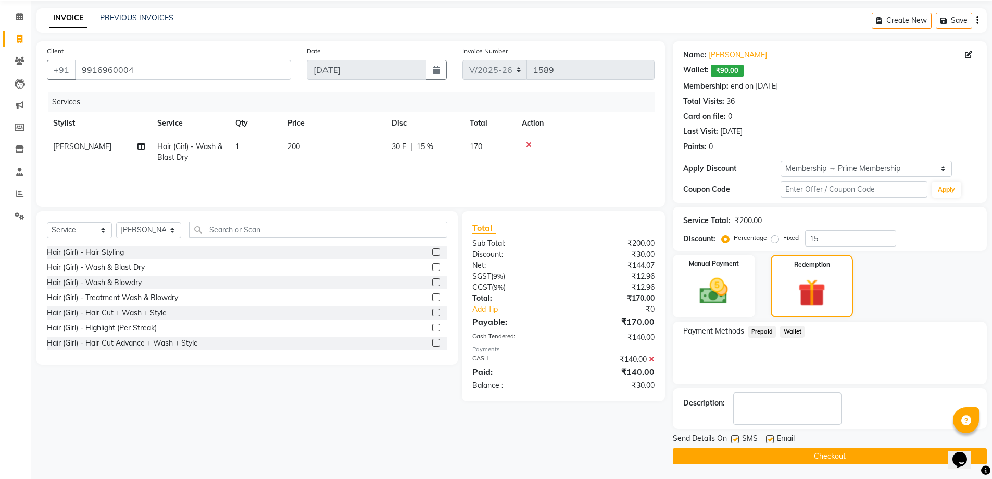
click at [791, 330] on span "Wallet" at bounding box center [792, 331] width 24 height 12
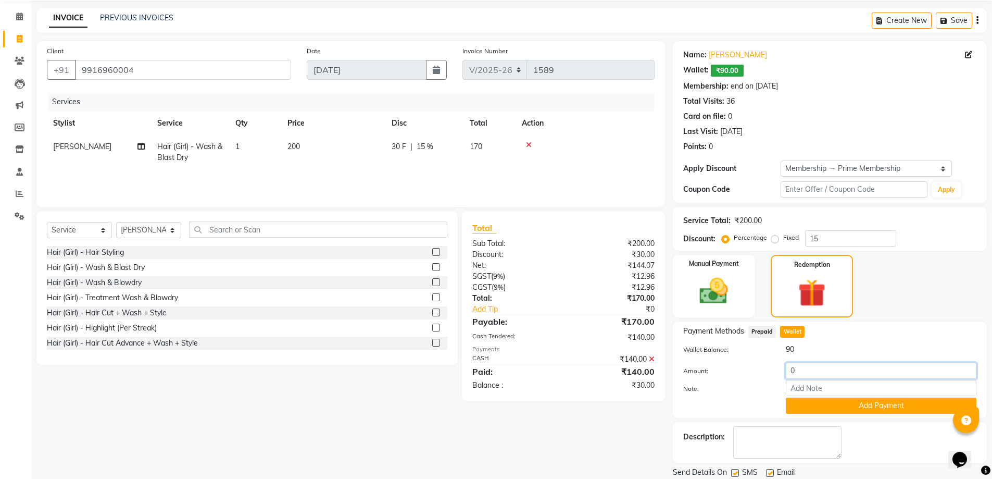
click at [820, 362] on input "0" at bounding box center [881, 370] width 191 height 16
type input "30"
click at [870, 406] on button "Add Payment" at bounding box center [881, 405] width 191 height 16
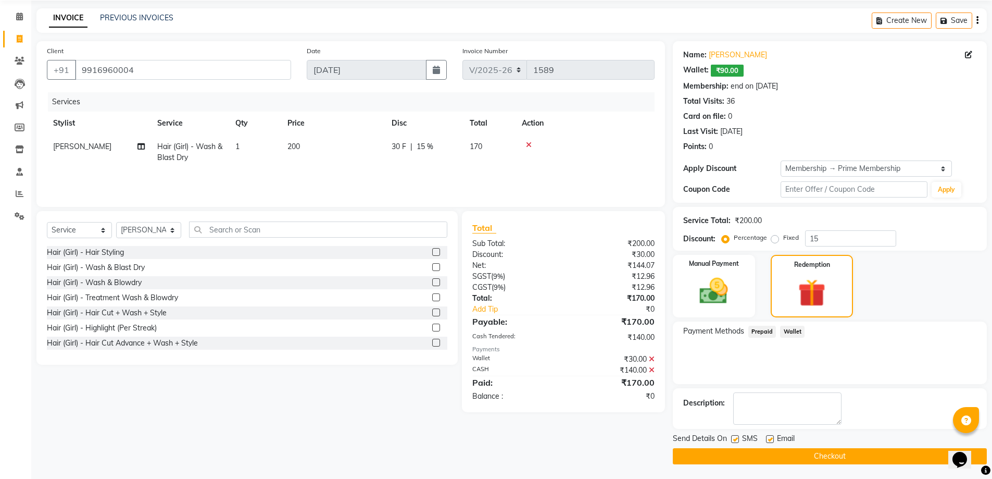
scroll to position [38, 0]
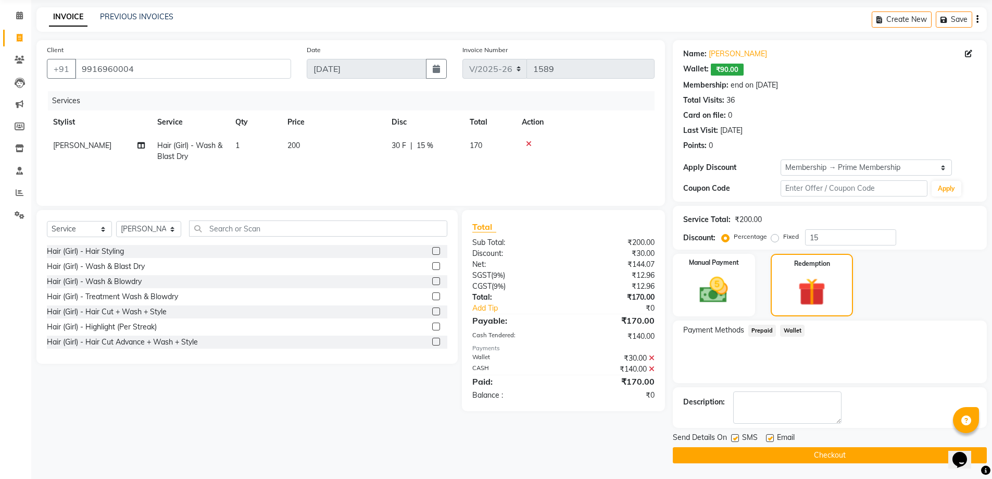
click at [837, 452] on button "Checkout" at bounding box center [830, 455] width 314 height 16
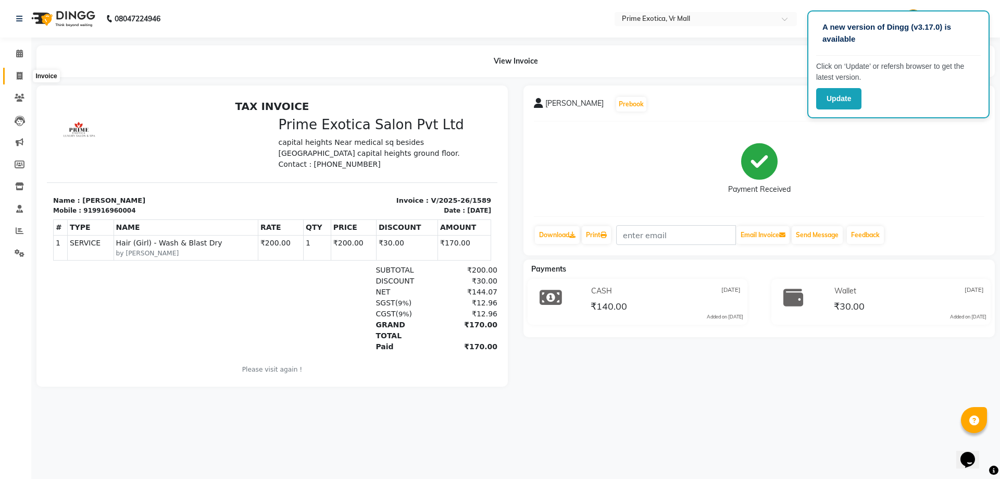
click at [21, 78] on icon at bounding box center [20, 76] width 6 height 8
select select "service"
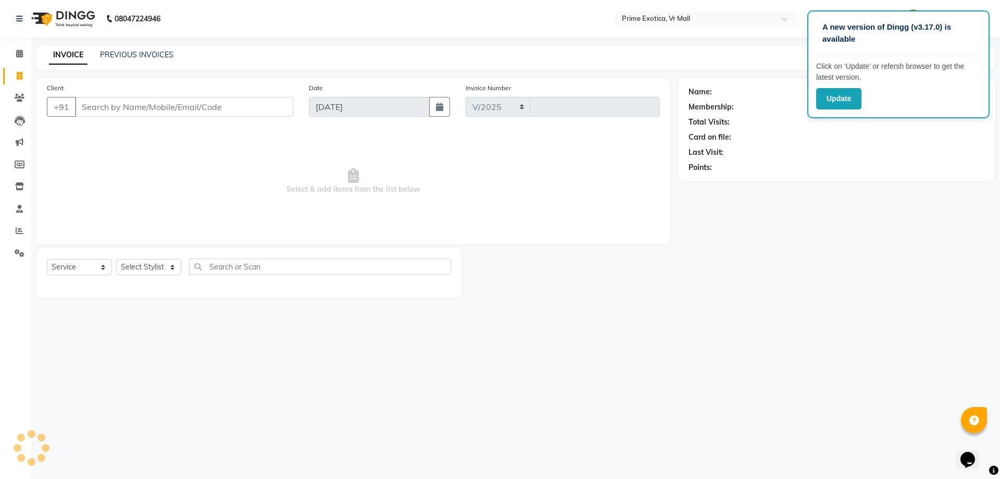
select select "6077"
type input "1590"
click at [577, 253] on div at bounding box center [569, 272] width 217 height 49
click at [18, 57] on icon at bounding box center [19, 53] width 7 height 8
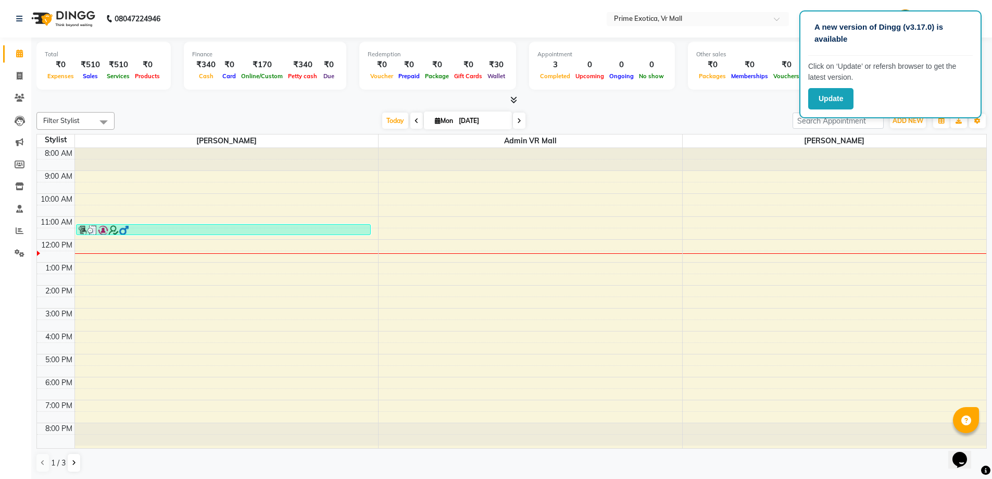
click at [826, 228] on div "8:00 AM 9:00 AM 10:00 AM 11:00 AM 12:00 PM 1:00 PM 2:00 PM 3:00 PM 4:00 PM 5:00…" at bounding box center [511, 298] width 949 height 300
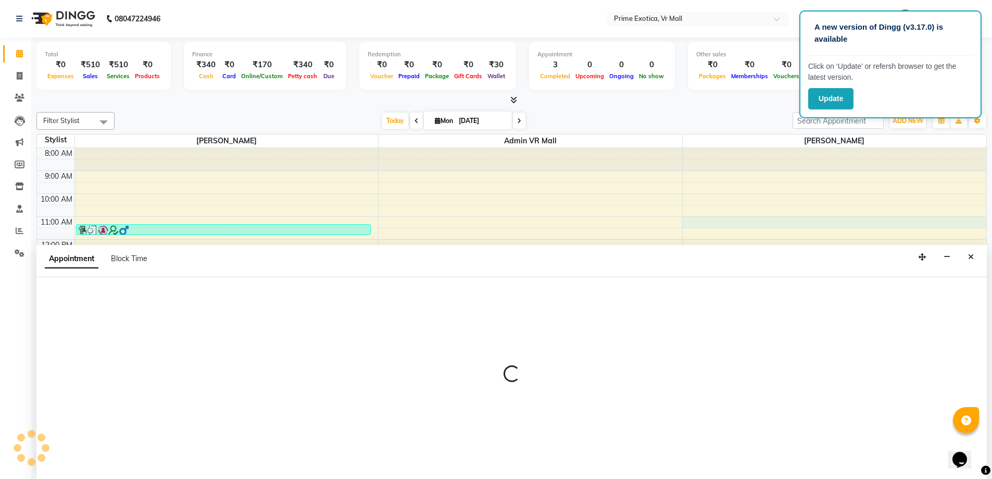
scroll to position [1, 0]
select select "64574"
select select "tentative"
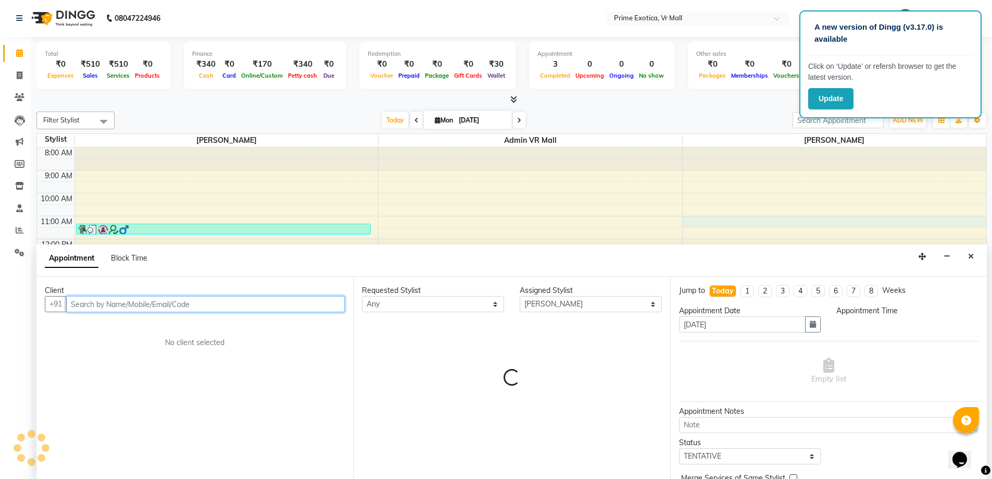
select select "660"
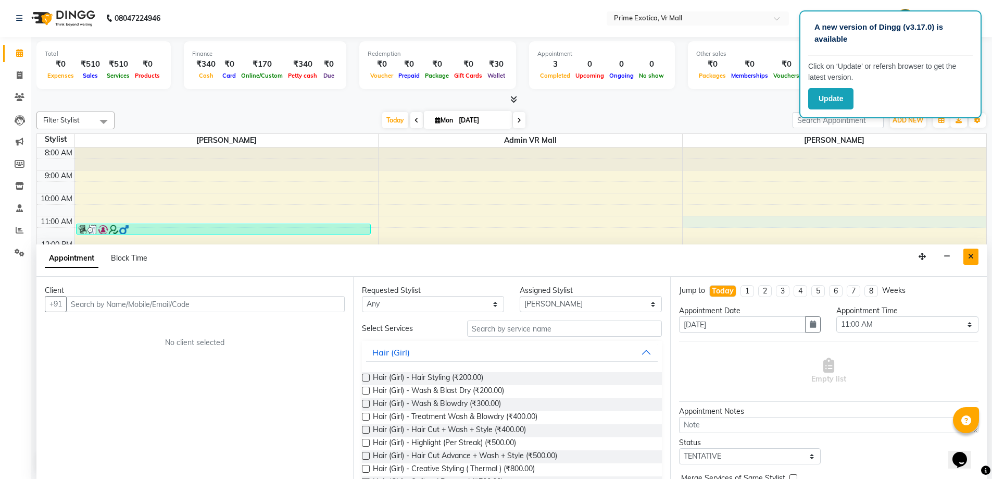
click at [967, 254] on button "Close" at bounding box center [970, 256] width 15 height 16
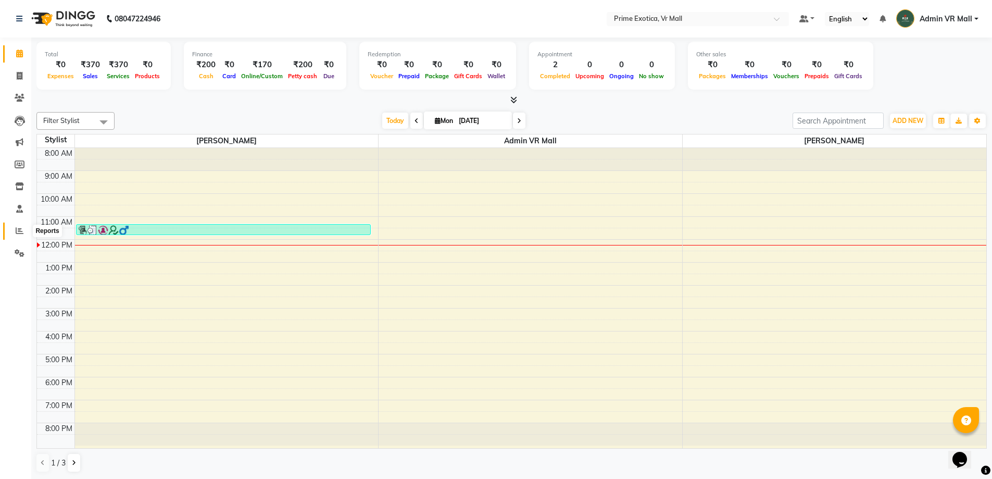
click at [20, 231] on icon at bounding box center [20, 231] width 8 height 8
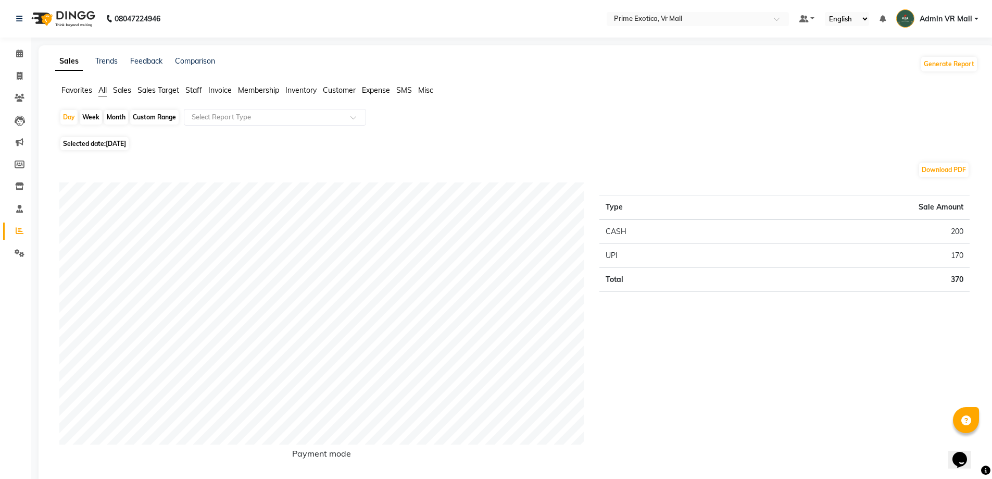
click at [114, 113] on div "Month" at bounding box center [116, 117] width 24 height 15
select select "9"
select select "2025"
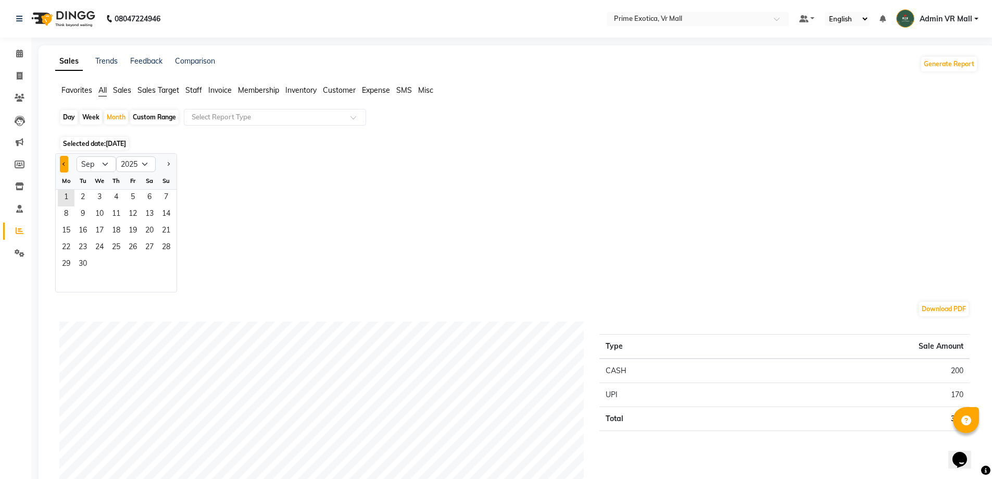
click at [68, 165] on button "Previous month" at bounding box center [64, 164] width 8 height 17
select select "8"
click at [79, 261] on span "26" at bounding box center [82, 264] width 17 height 17
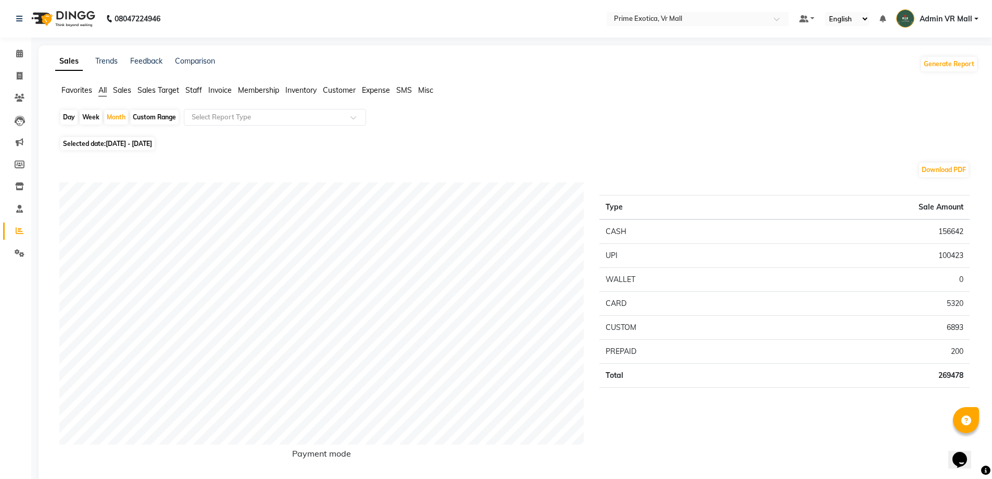
click at [73, 117] on div "Day" at bounding box center [68, 117] width 17 height 15
select select "8"
select select "2025"
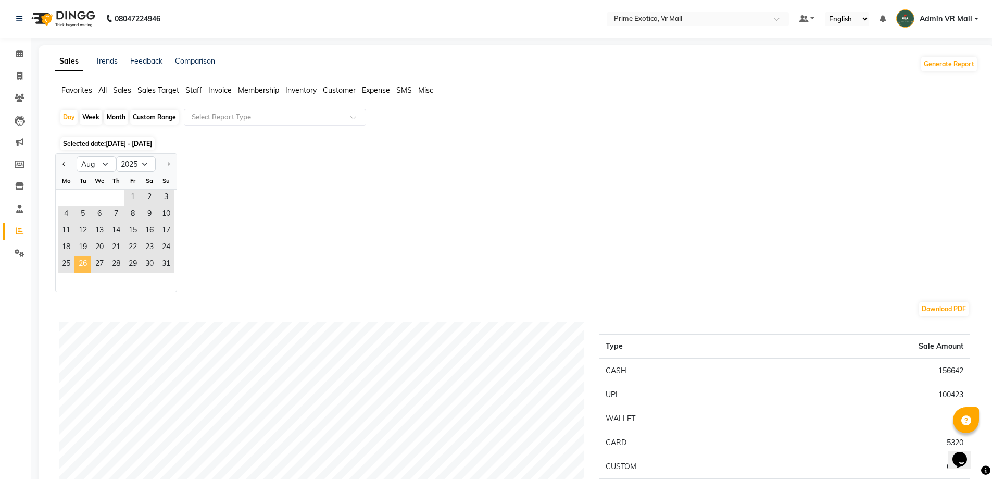
click at [89, 264] on span "26" at bounding box center [82, 264] width 17 height 17
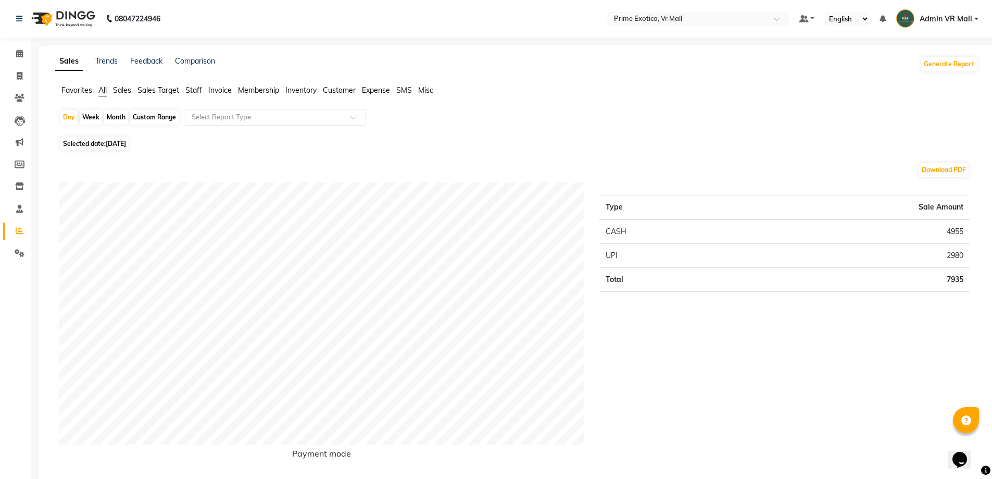
click at [124, 142] on span "26-08-2025" at bounding box center [116, 144] width 20 height 8
select select "8"
select select "2025"
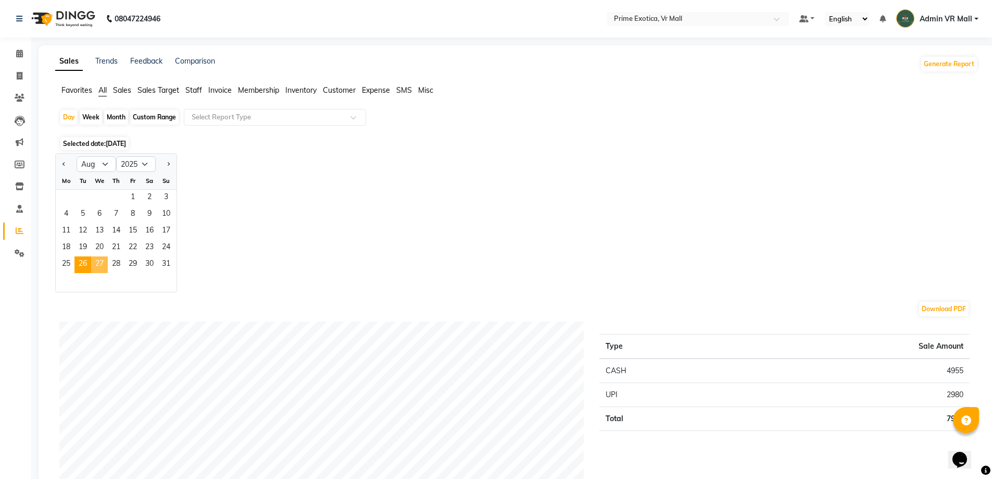
click at [102, 260] on span "27" at bounding box center [99, 264] width 17 height 17
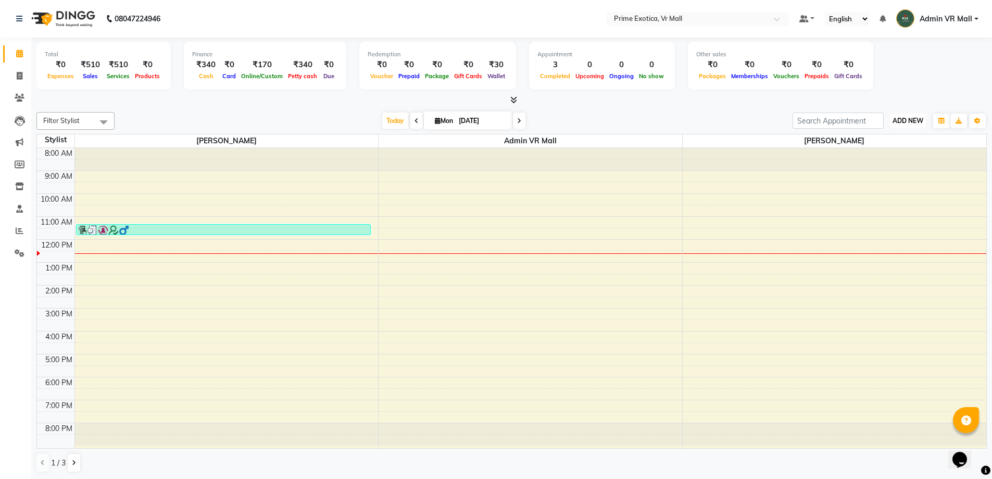
click at [910, 119] on span "ADD NEW" at bounding box center [908, 121] width 31 height 8
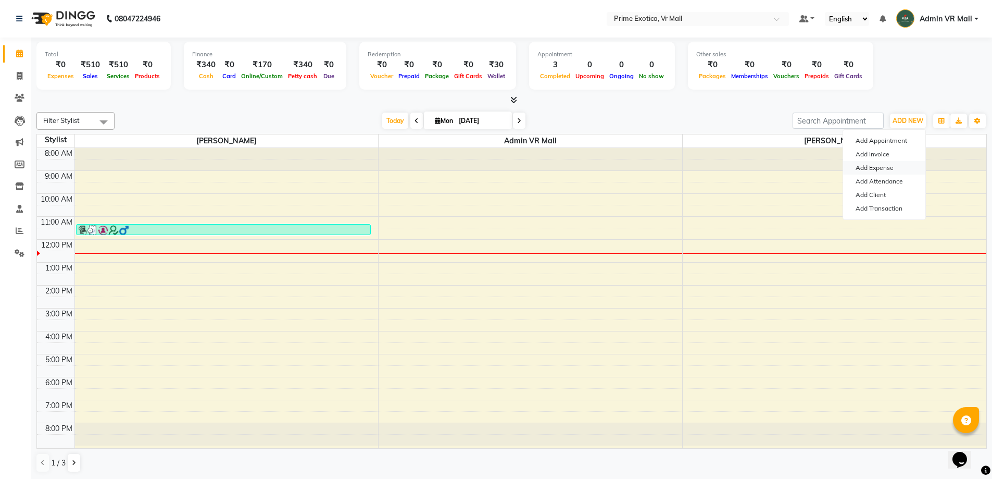
click at [877, 167] on link "Add Expense" at bounding box center [884, 168] width 82 height 14
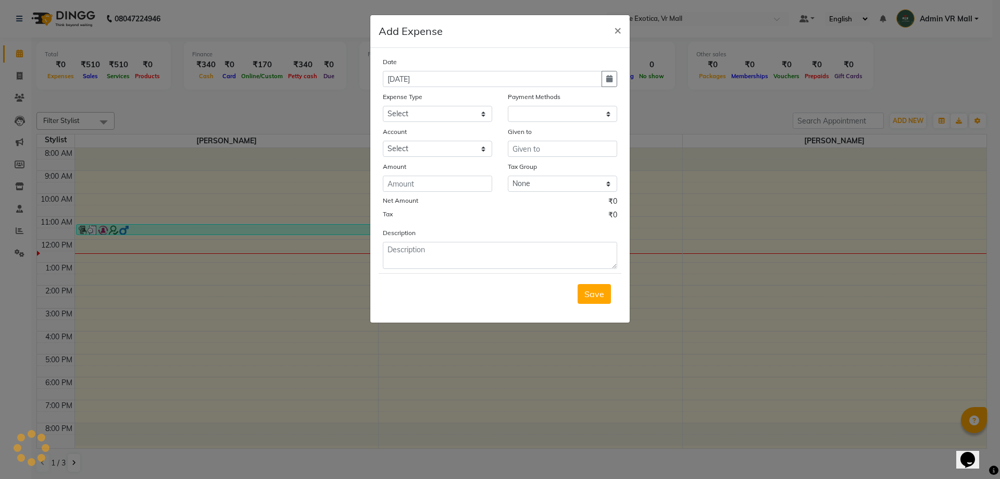
select select "5064"
select select "1"
select select "5063"
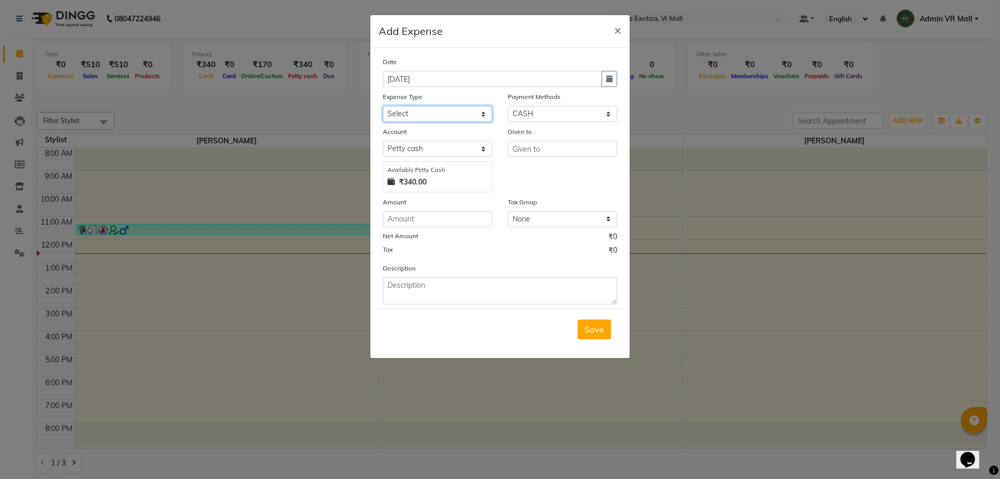
click at [487, 120] on select "Select ABC Advance Salary Bank charges Car maintenance Cash transfer to bank Ca…" at bounding box center [437, 114] width 109 height 16
select select "11912"
click at [383, 106] on select "Select ABC Advance Salary Bank charges Car maintenance Cash transfer to bank Ca…" at bounding box center [437, 114] width 109 height 16
click at [559, 146] on input "text" at bounding box center [562, 149] width 109 height 16
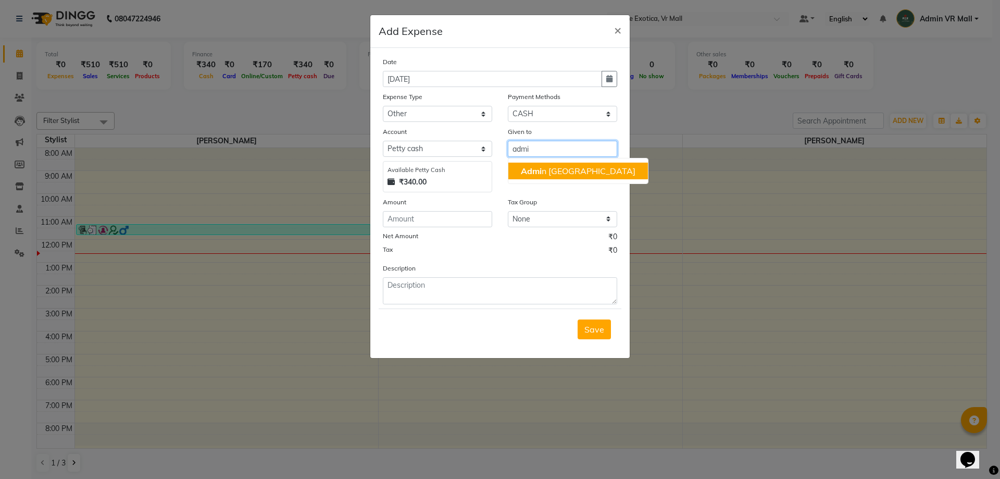
click at [557, 167] on ngb-highlight "Admi n VR Mall" at bounding box center [578, 171] width 115 height 10
type input "Admin VR Mall"
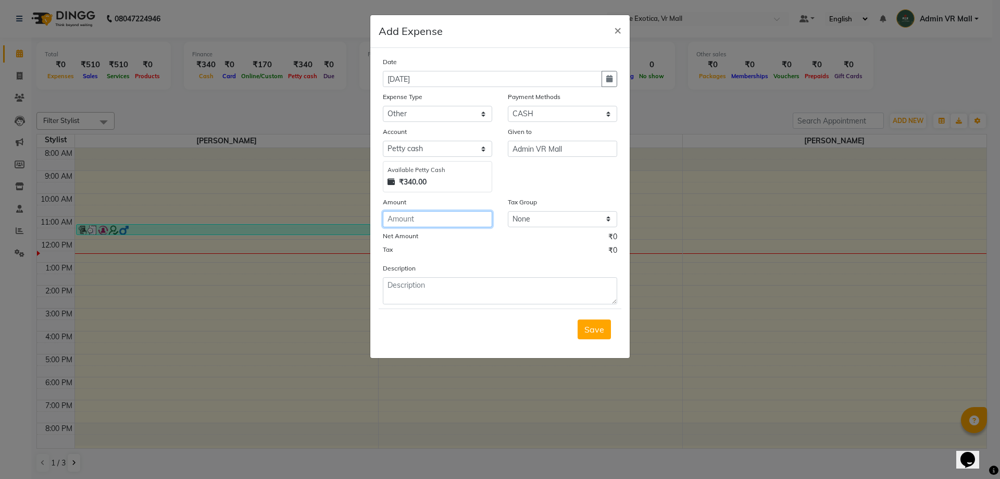
click at [447, 214] on input "number" at bounding box center [437, 219] width 109 height 16
click at [619, 29] on span "×" at bounding box center [617, 30] width 7 height 16
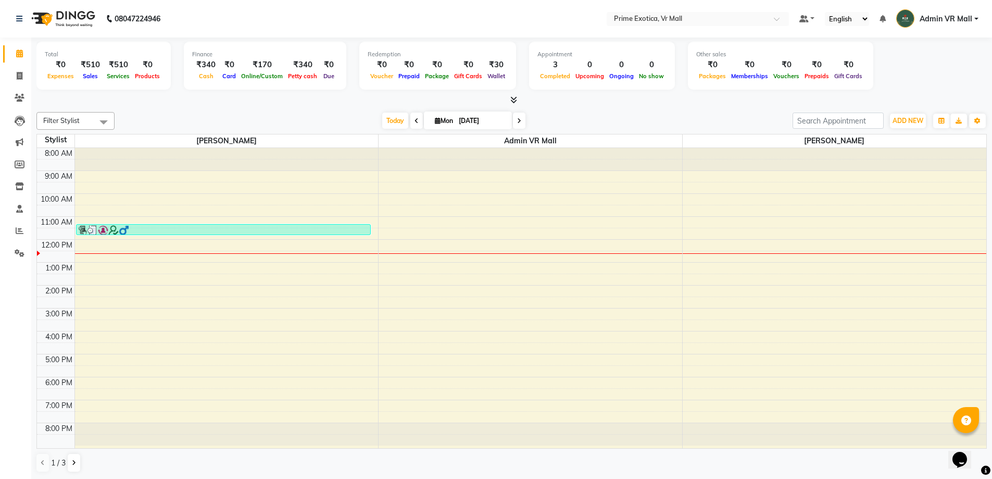
scroll to position [1, 0]
